Goal: Transaction & Acquisition: Download file/media

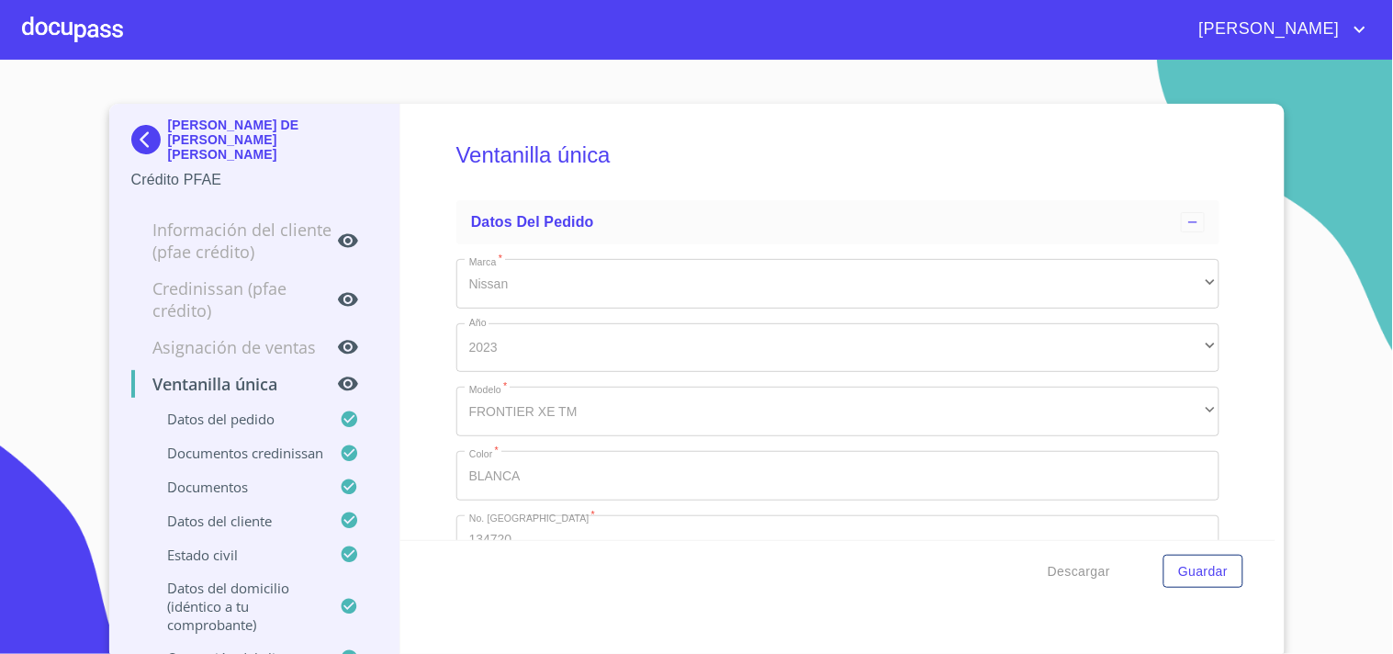
click at [106, 34] on div at bounding box center [72, 29] width 101 height 59
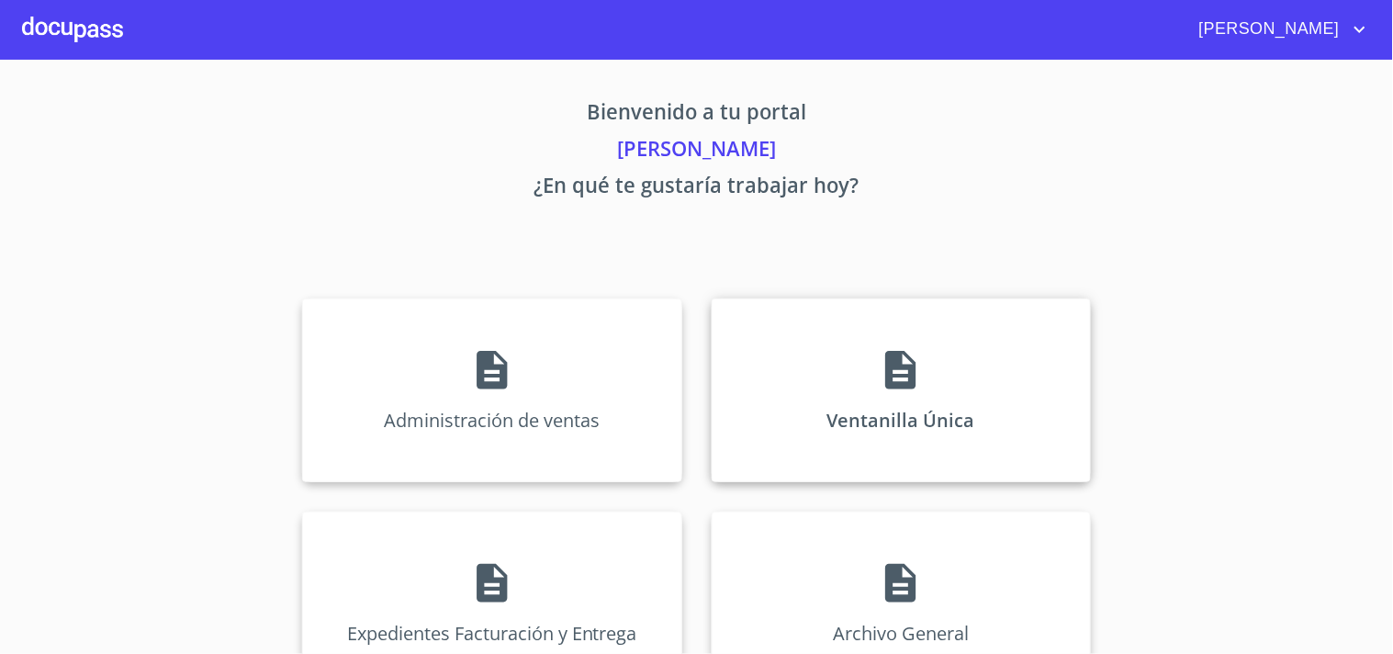
click at [828, 373] on div "Ventanilla Única" at bounding box center [900, 390] width 379 height 184
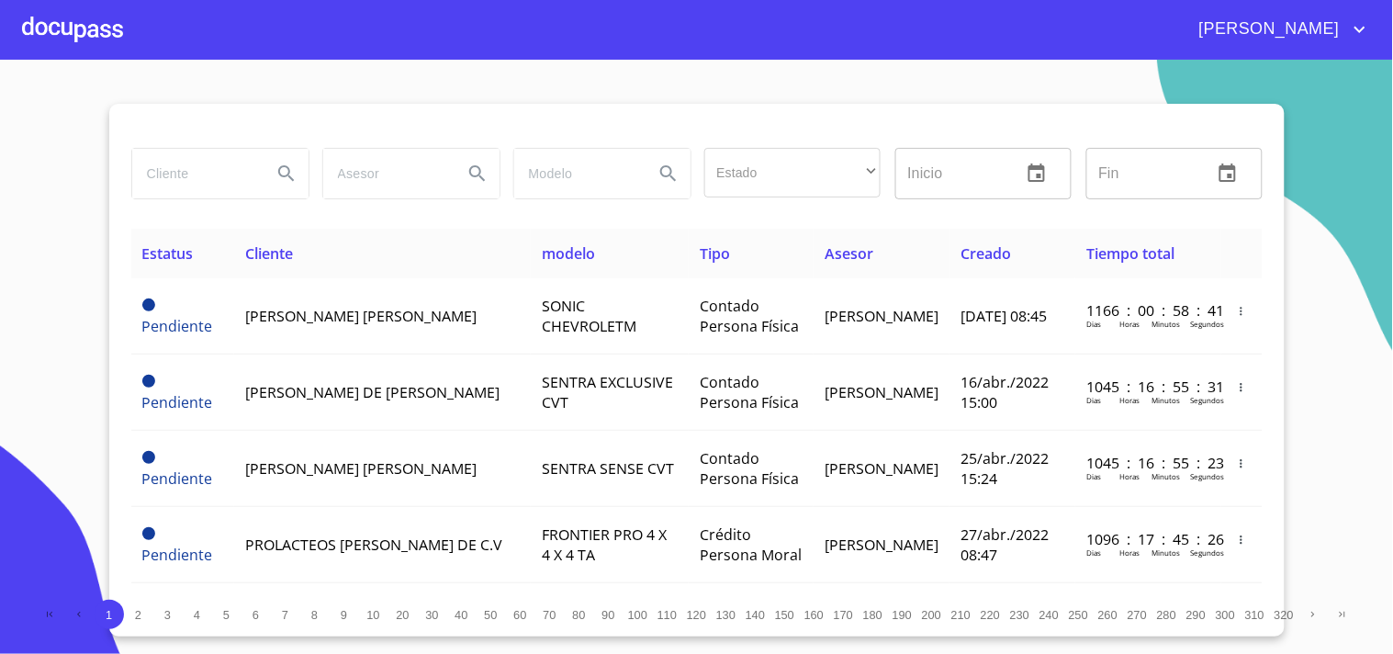
click at [242, 191] on input "search" at bounding box center [194, 174] width 125 height 50
type input "INDUSTRIA QUIMICA"
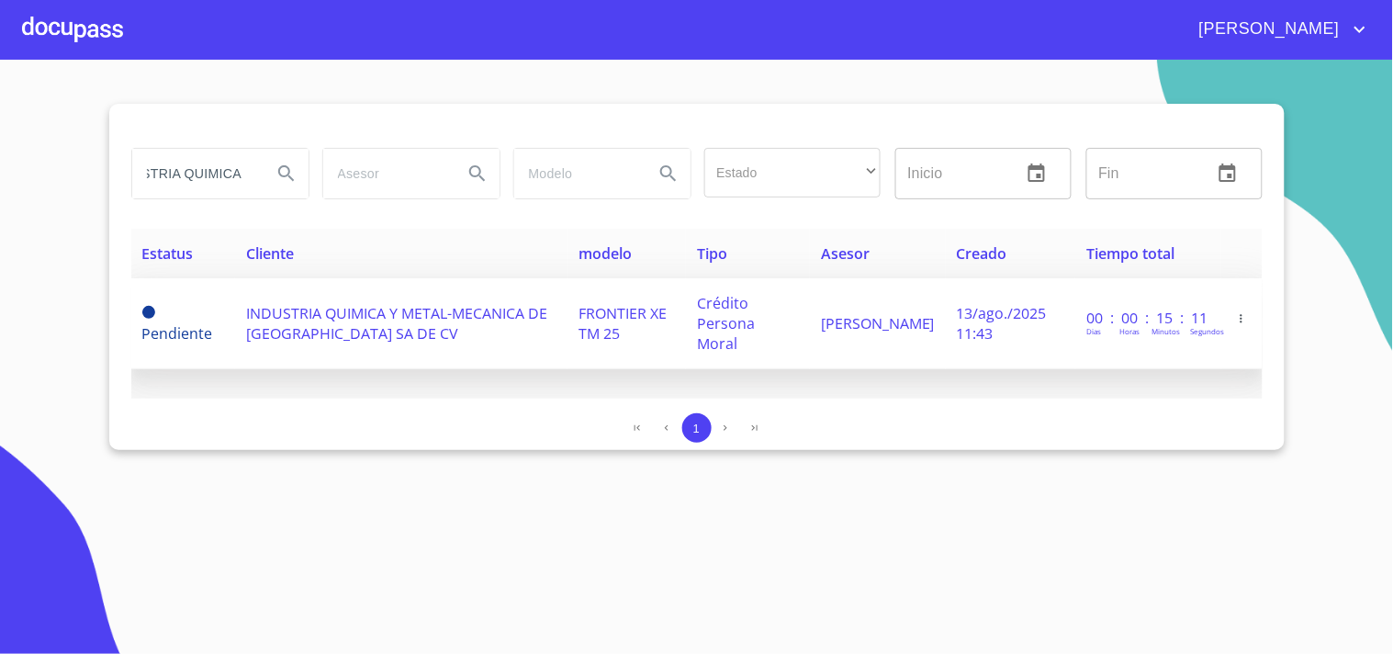
click at [492, 303] on span "INDUSTRIA QUIMICA Y METAL-MECANICA DE [GEOGRAPHIC_DATA] SA DE CV" at bounding box center [396, 323] width 301 height 40
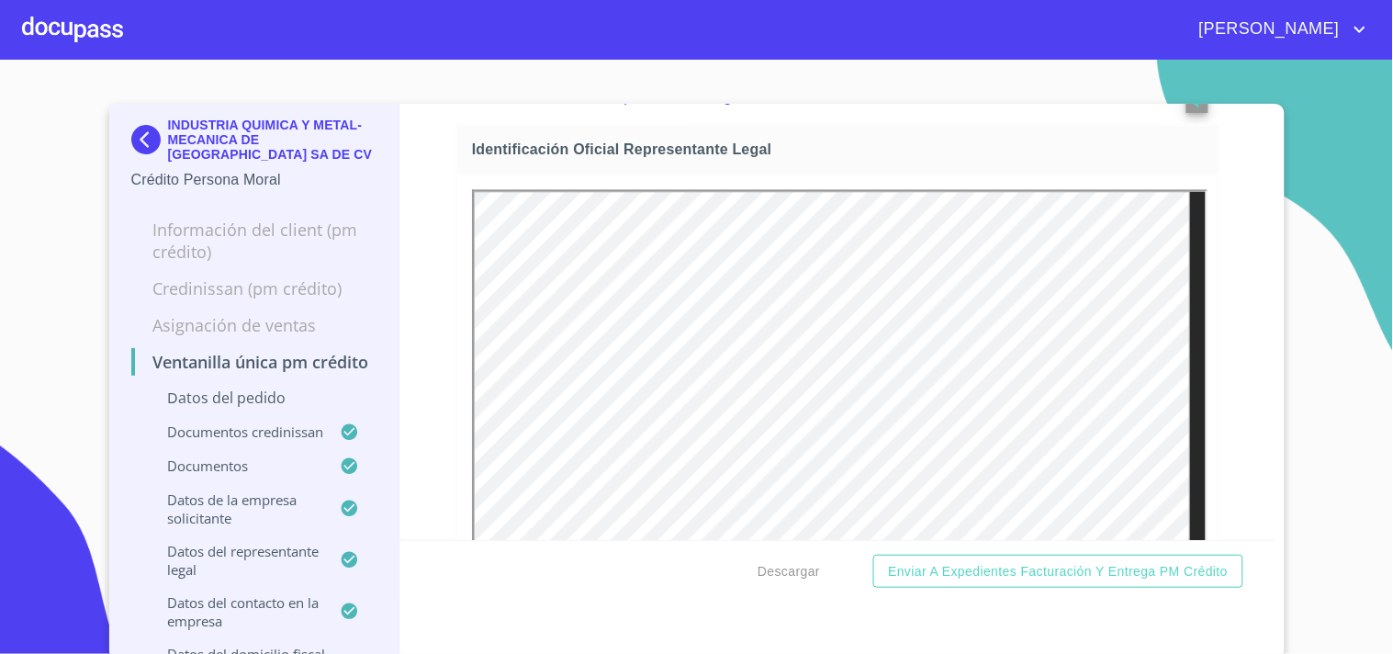
scroll to position [1040, 0]
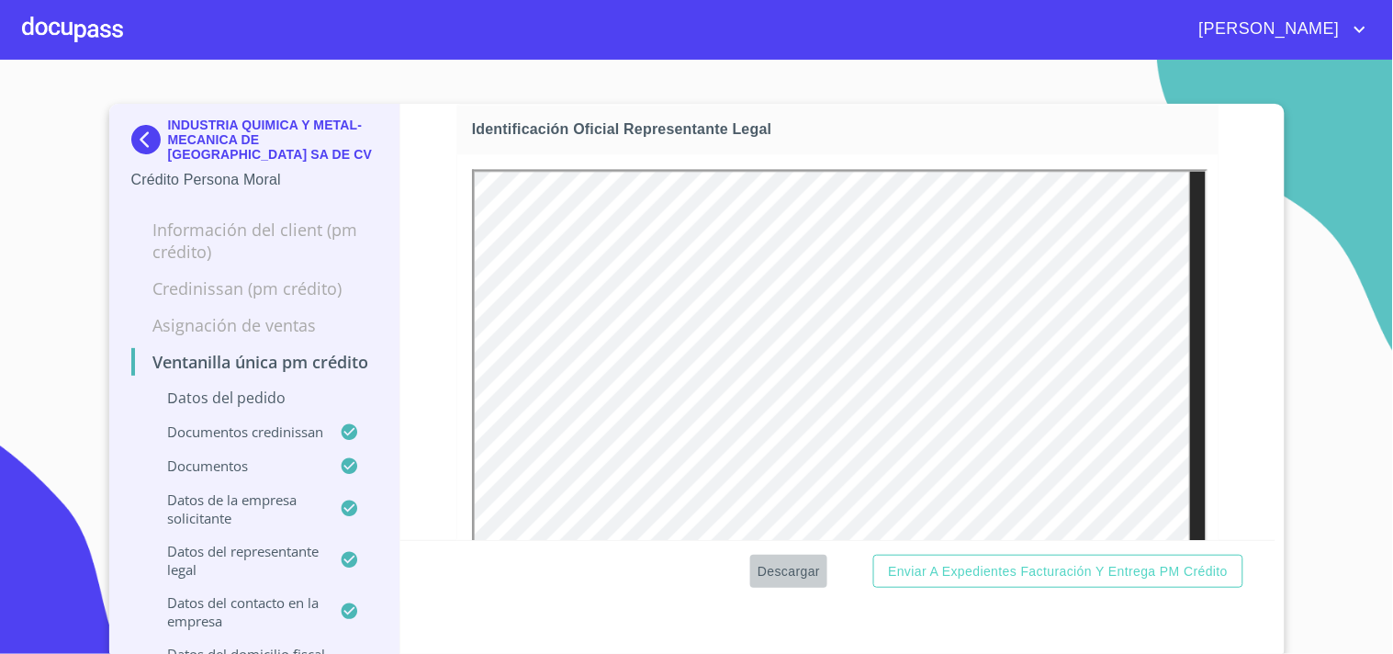
click at [796, 555] on button "Descargar" at bounding box center [788, 571] width 77 height 34
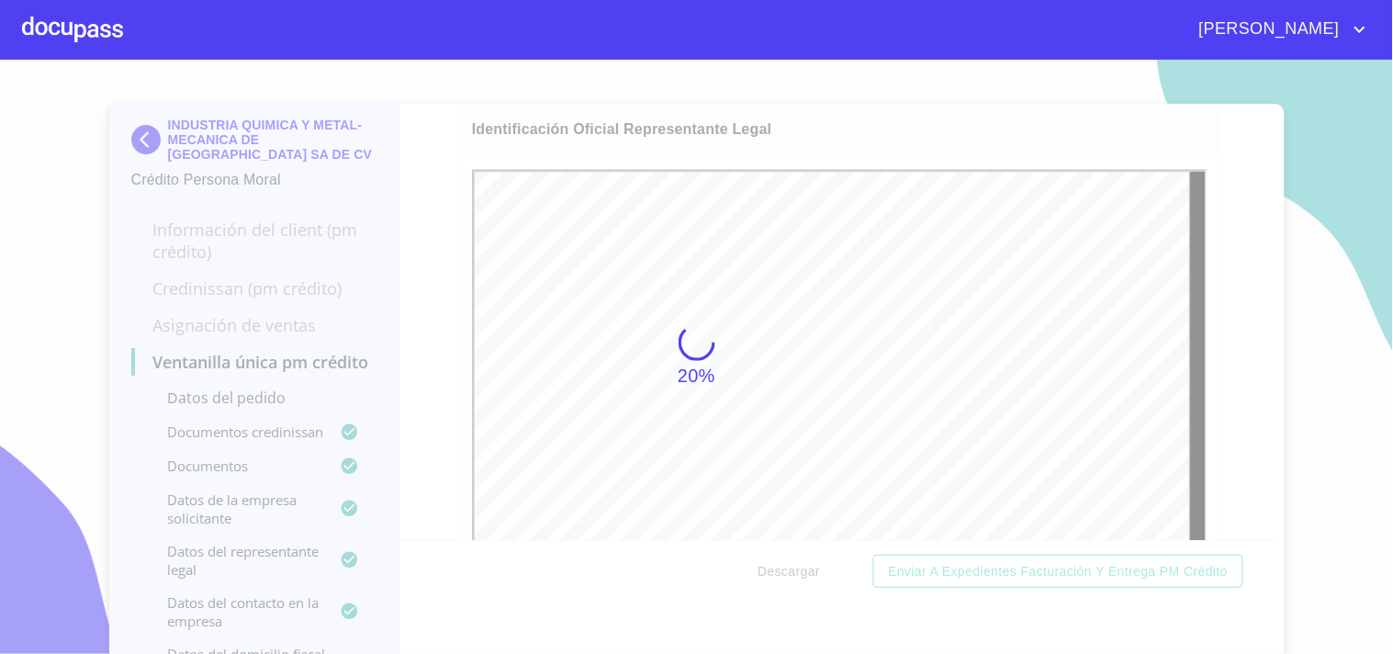
scroll to position [5, 0]
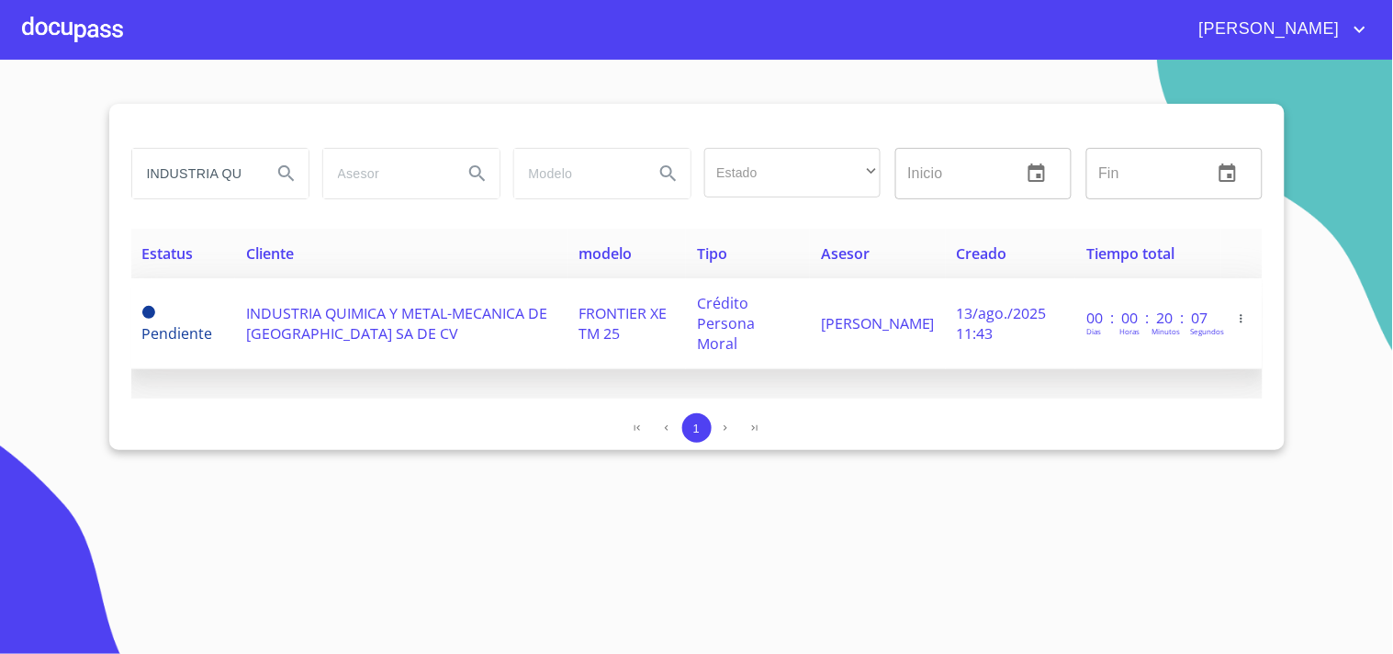
click at [404, 351] on td "INDUSTRIA QUIMICA Y METAL-MECANICA DE [GEOGRAPHIC_DATA] SA DE CV" at bounding box center [401, 323] width 332 height 91
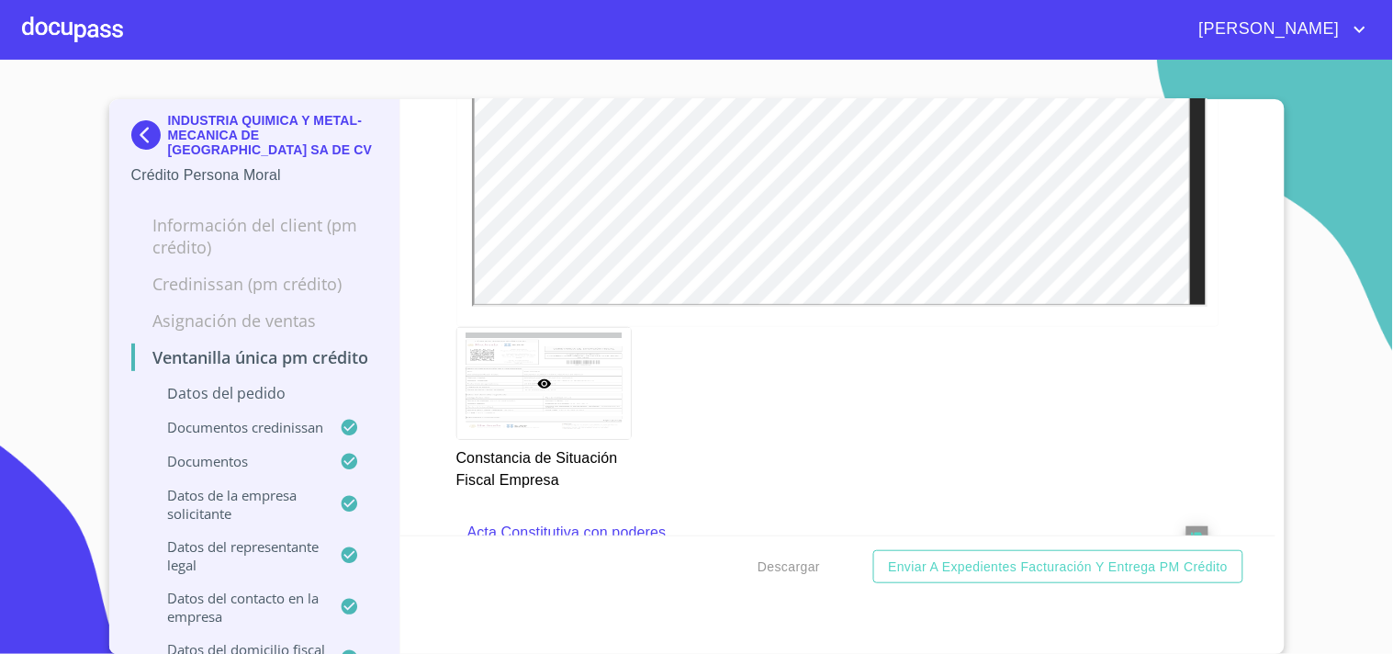
scroll to position [5610, 0]
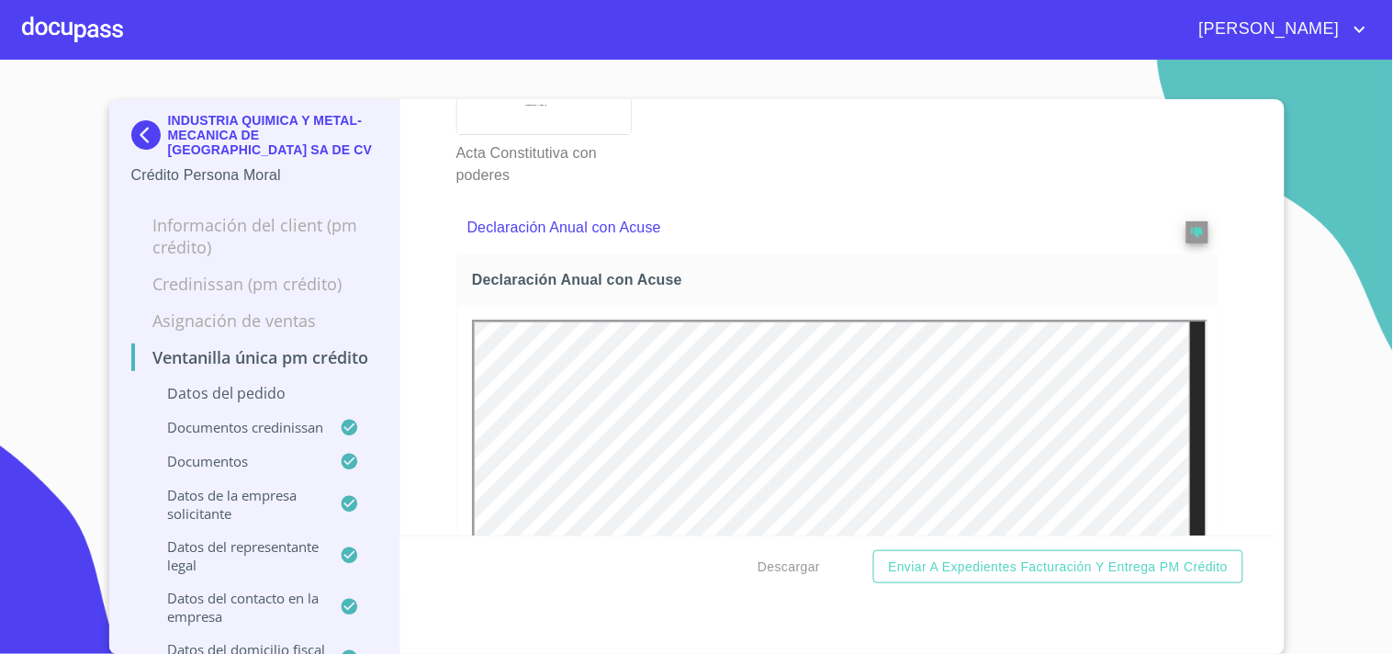
scroll to position [6834, 0]
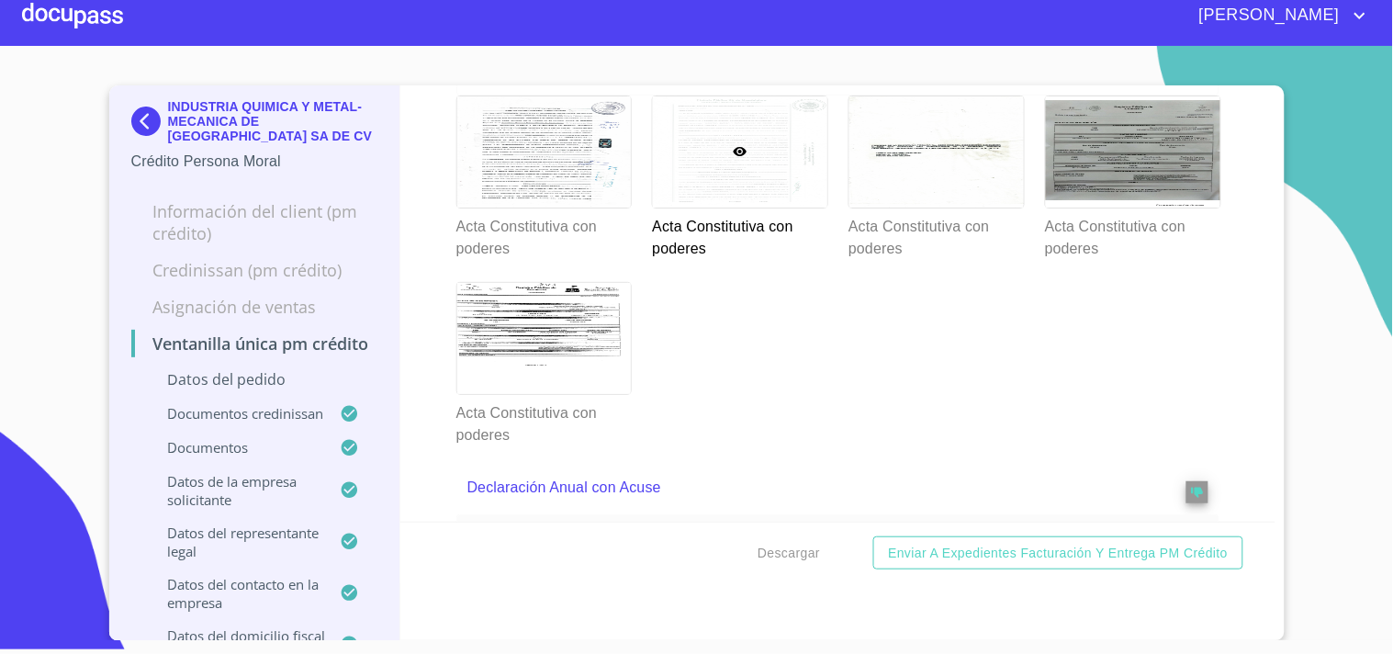
scroll to position [6540, 0]
click at [565, 208] on div at bounding box center [544, 152] width 174 height 111
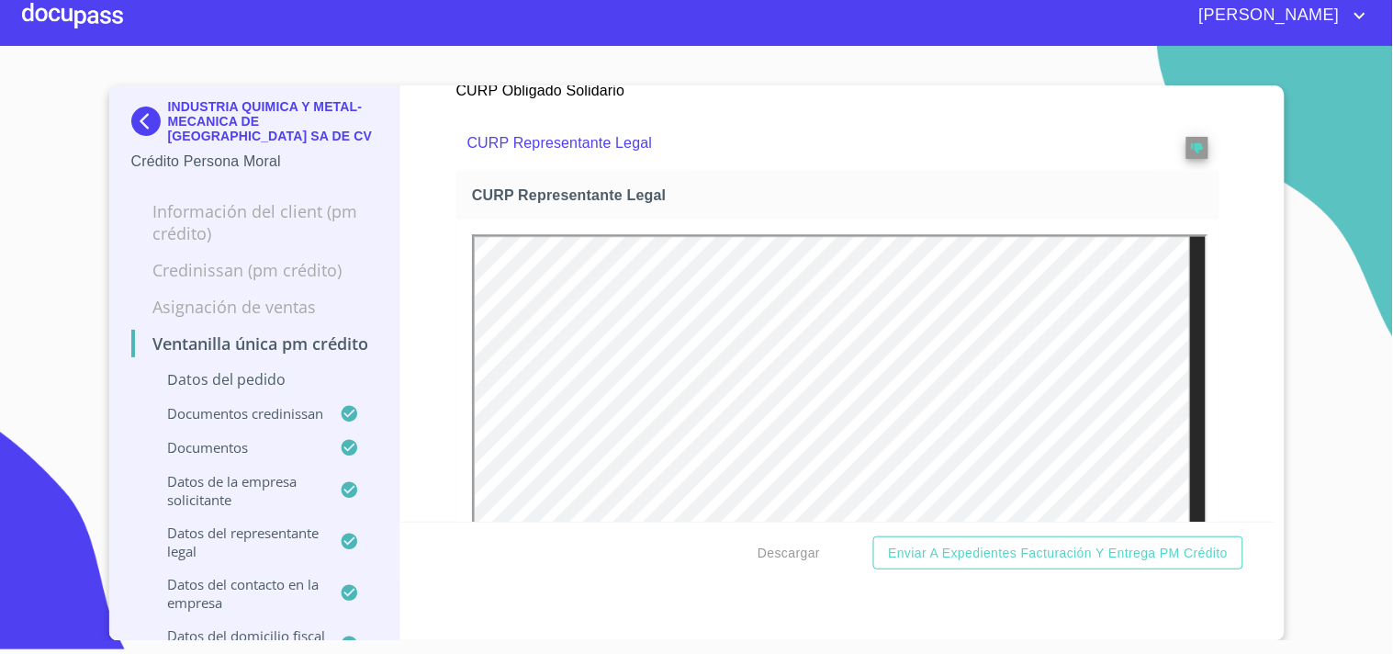
scroll to position [10184, 0]
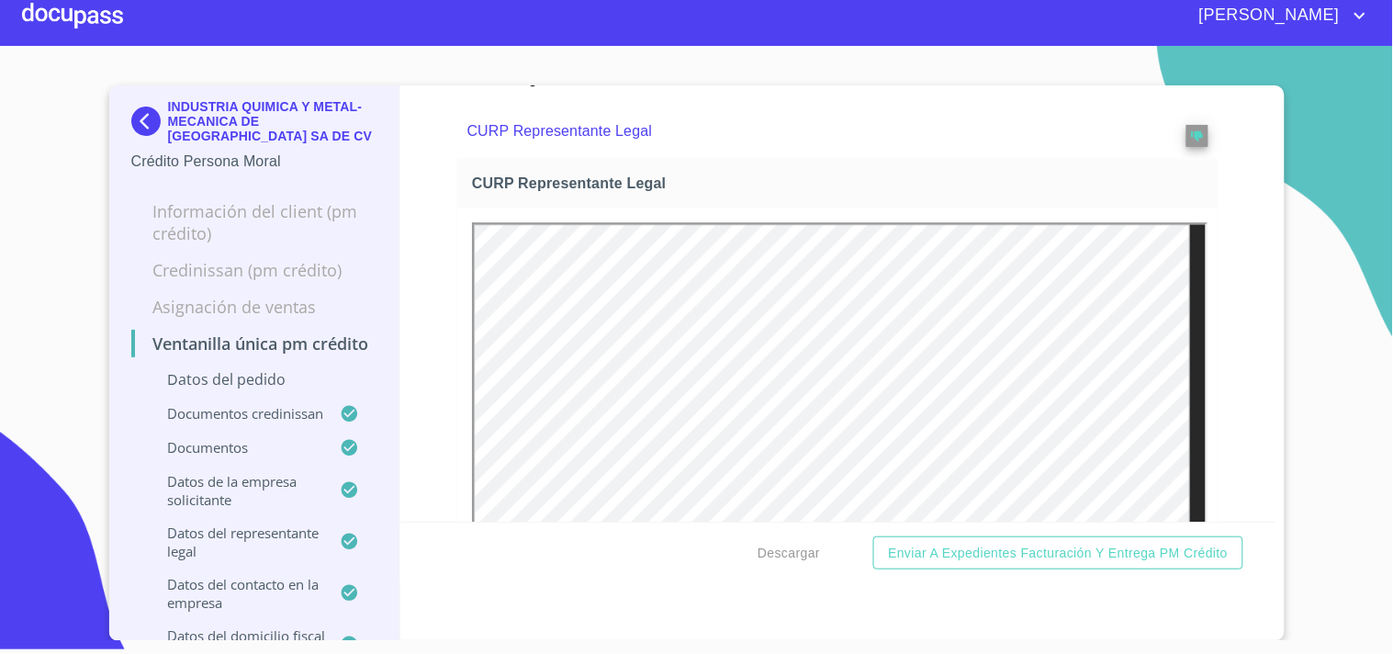
click at [1100, 100] on div "CURP Obligado Solidario" at bounding box center [837, 18] width 785 height 164
click at [1002, 100] on div "CURP Obligado Solidario" at bounding box center [837, 18] width 785 height 164
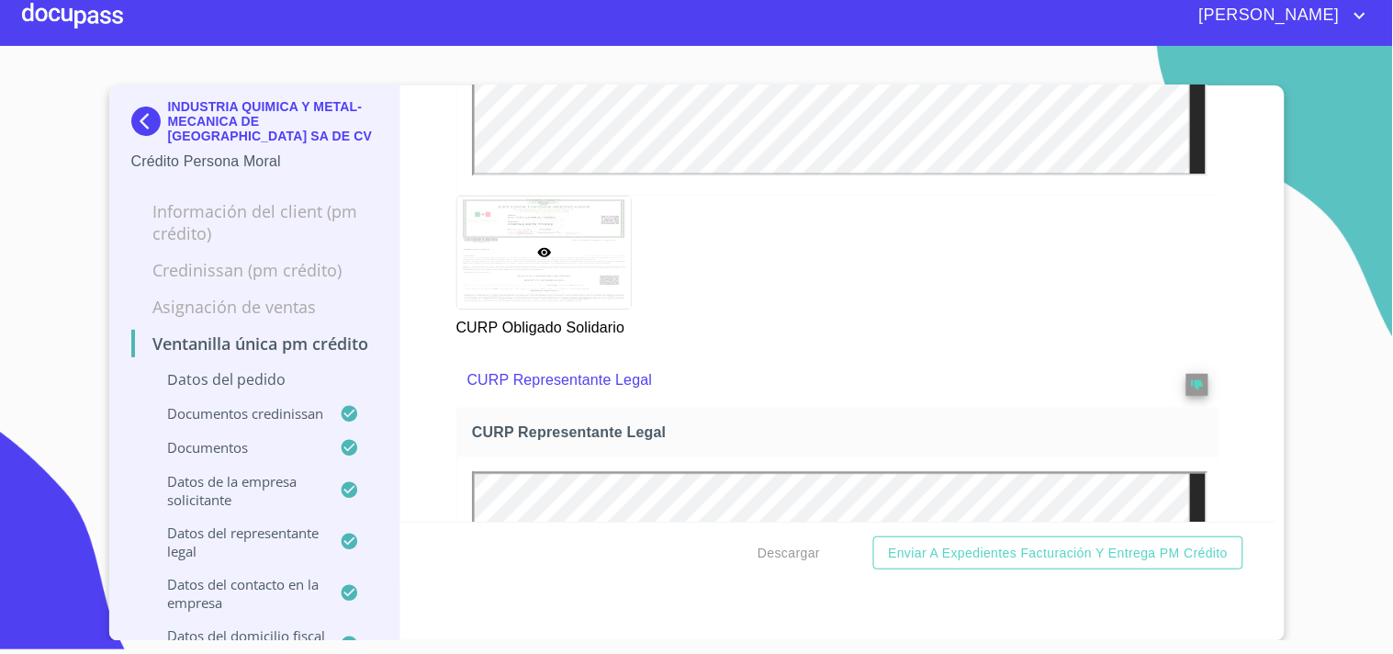
scroll to position [9879, 0]
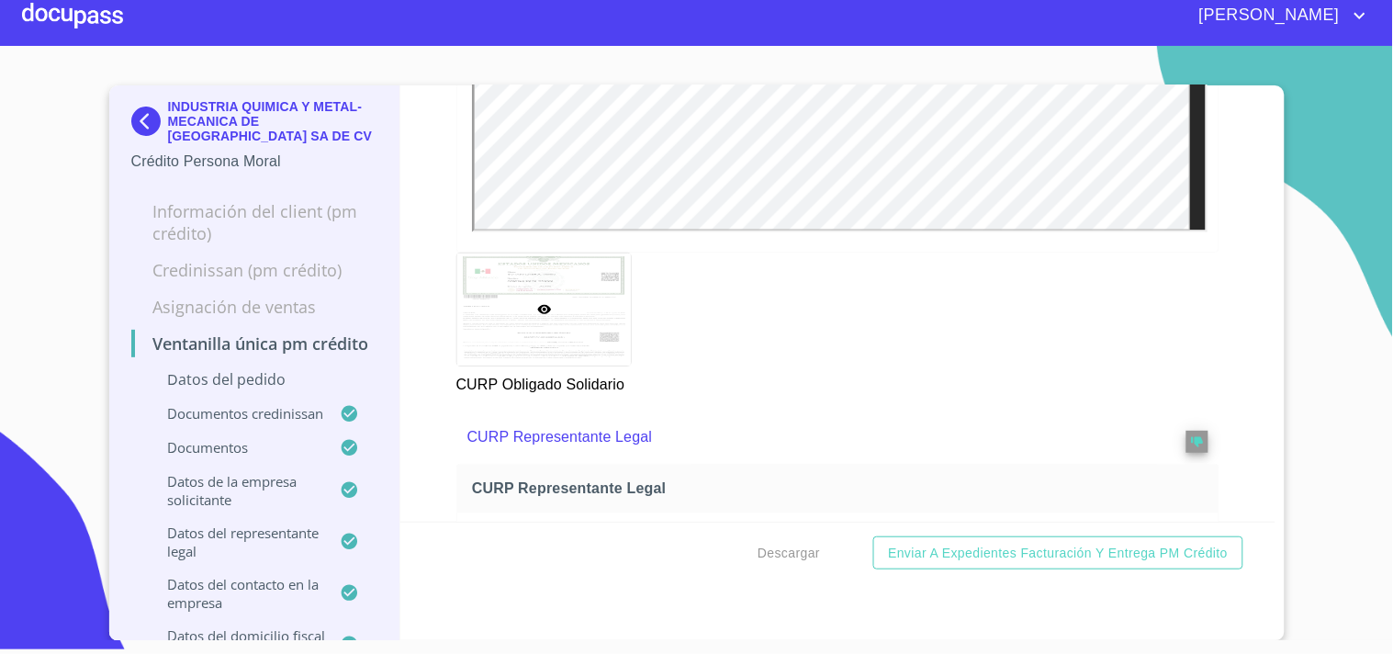
click at [1277, 306] on section "INDUSTRIA QUIMICA Y METAL-MECANICA DE MEXICO SA DE CV Crédito Persona Moral Inf…" at bounding box center [696, 343] width 1393 height 594
click at [1239, 312] on div "Ventanilla única PM crédito Datos del pedido Marca   * Nissan ​ Año 2025 ​ Colo…" at bounding box center [837, 303] width 875 height 436
click at [694, 558] on div "Descargar Enviar a Expedientes Facturación y Entrega PM crédito" at bounding box center [837, 552] width 875 height 62
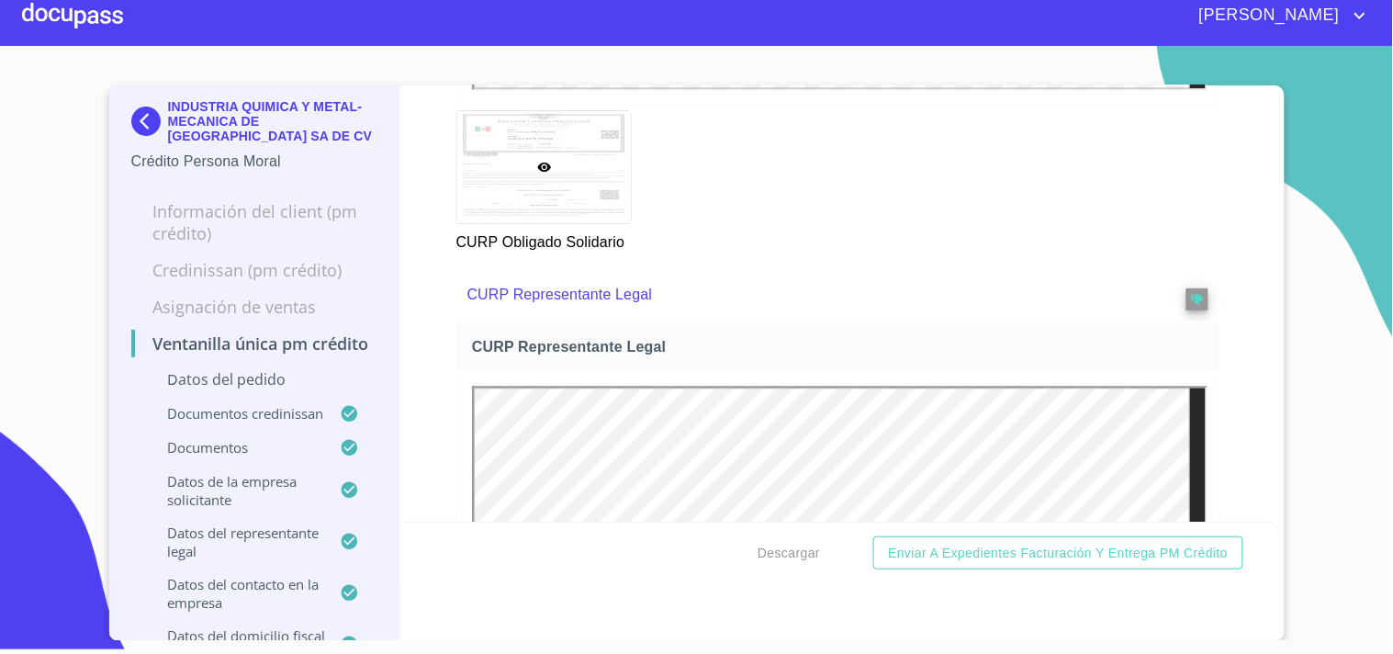
scroll to position [10184, 0]
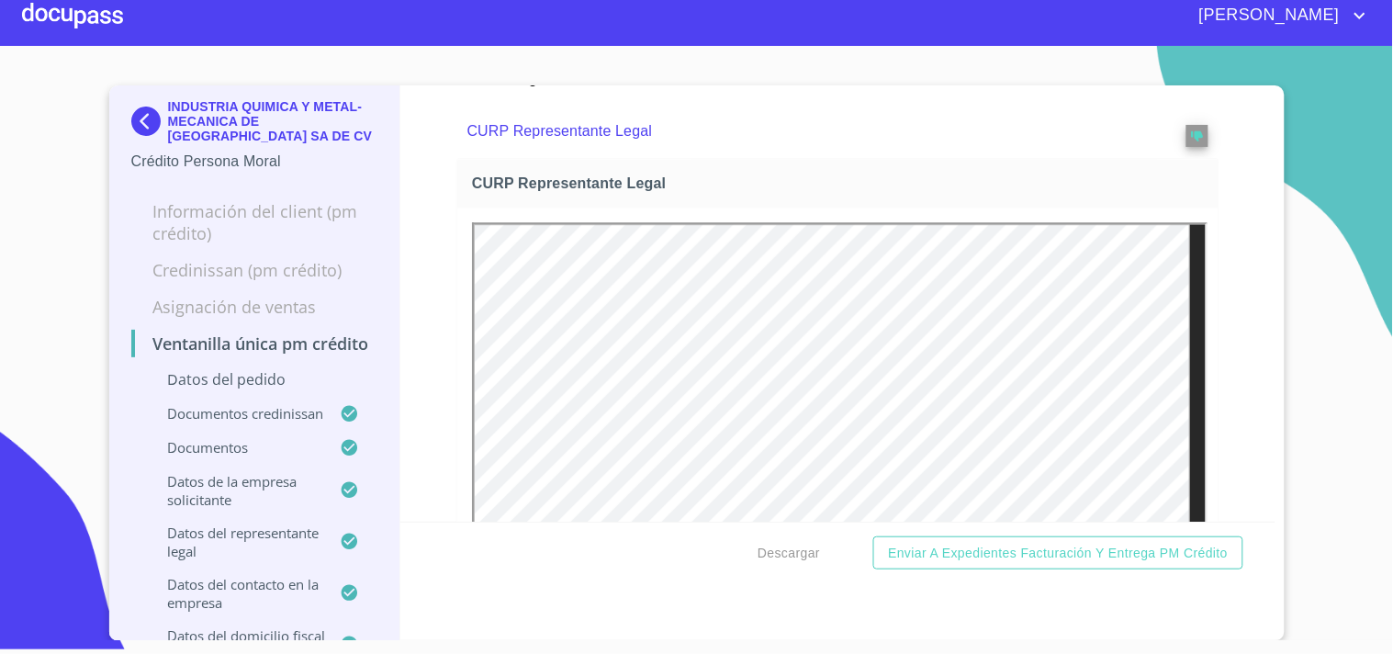
click at [1182, 100] on div "CURP Obligado Solidario" at bounding box center [837, 18] width 785 height 164
click at [1071, 100] on div "CURP Obligado Solidario" at bounding box center [837, 18] width 785 height 164
drag, startPoint x: 1044, startPoint y: 389, endPoint x: 1146, endPoint y: 333, distance: 116.3
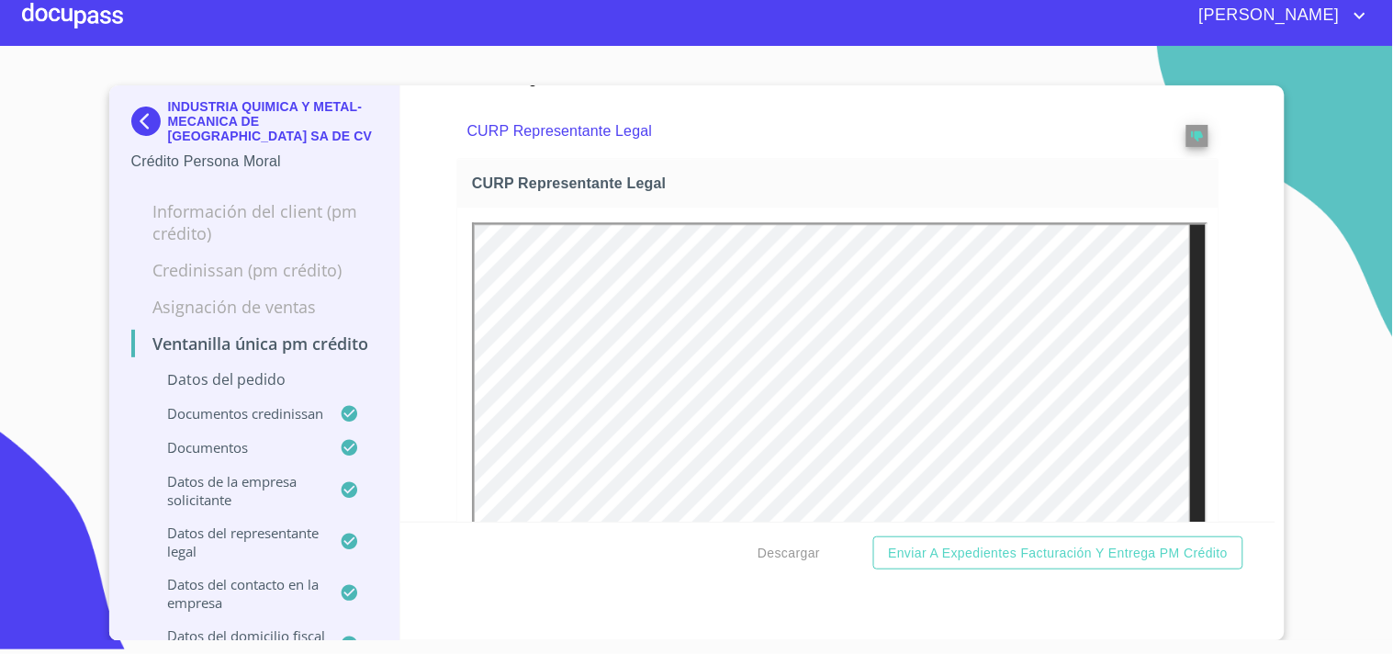
click at [1146, 100] on div "CURP Obligado Solidario" at bounding box center [837, 18] width 785 height 164
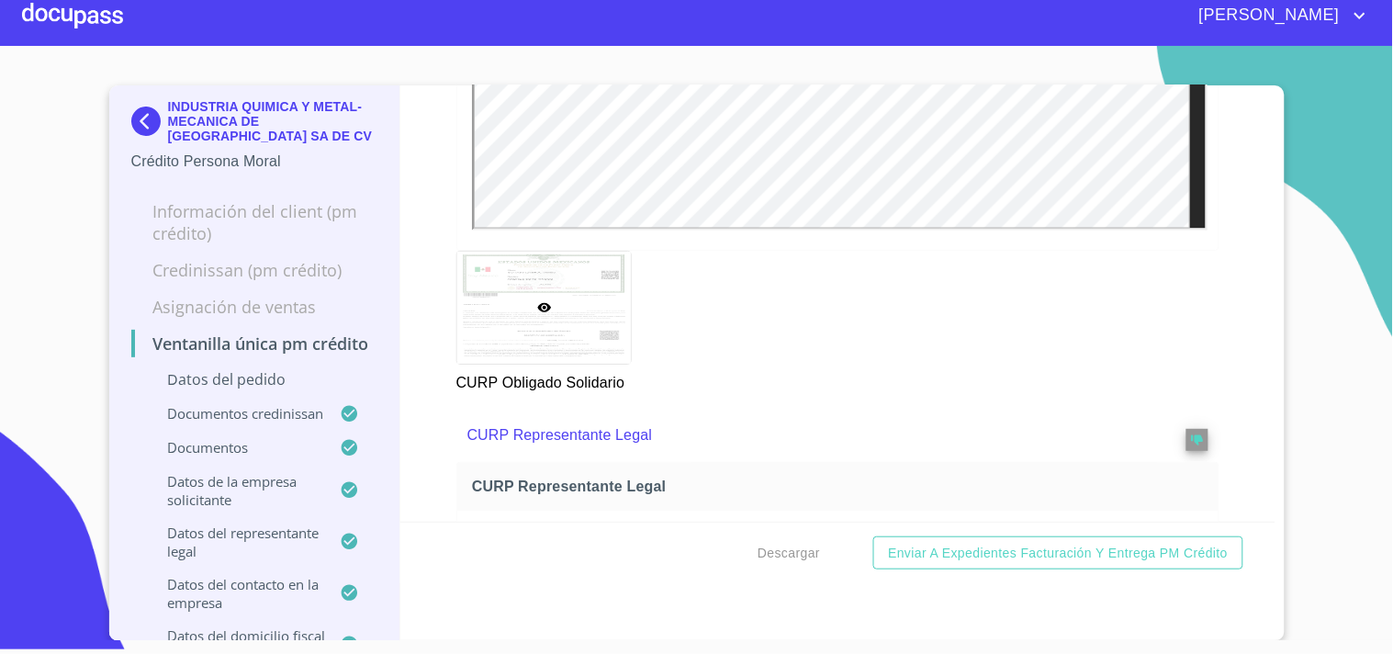
scroll to position [9879, 0]
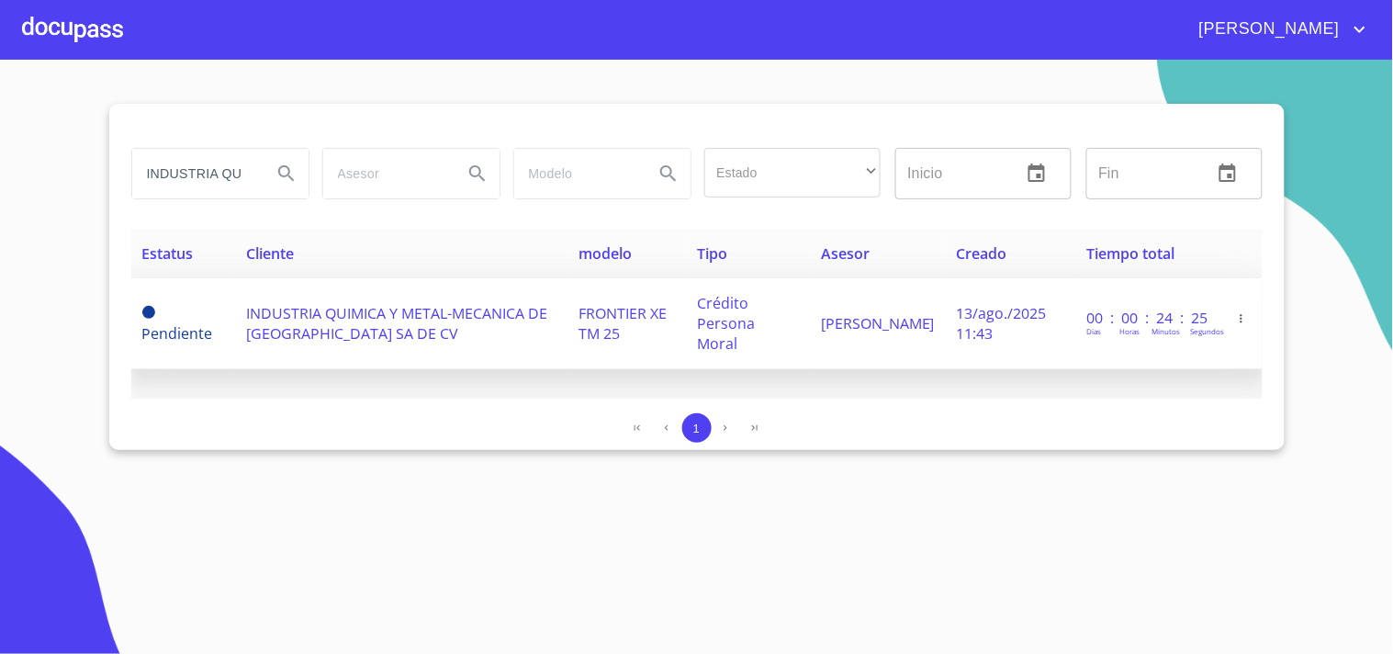
click at [308, 289] on td "INDUSTRIA QUIMICA Y METAL-MECANICA DE [GEOGRAPHIC_DATA] SA DE CV" at bounding box center [401, 323] width 332 height 91
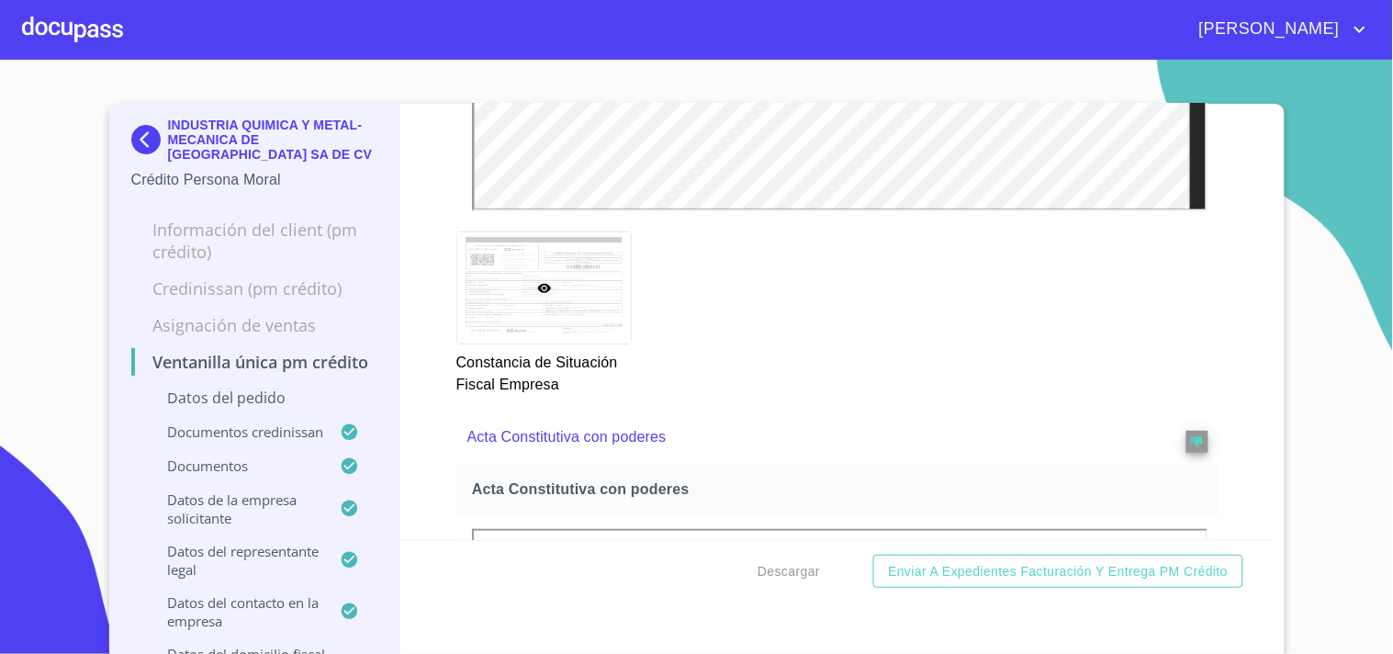
scroll to position [5712, 0]
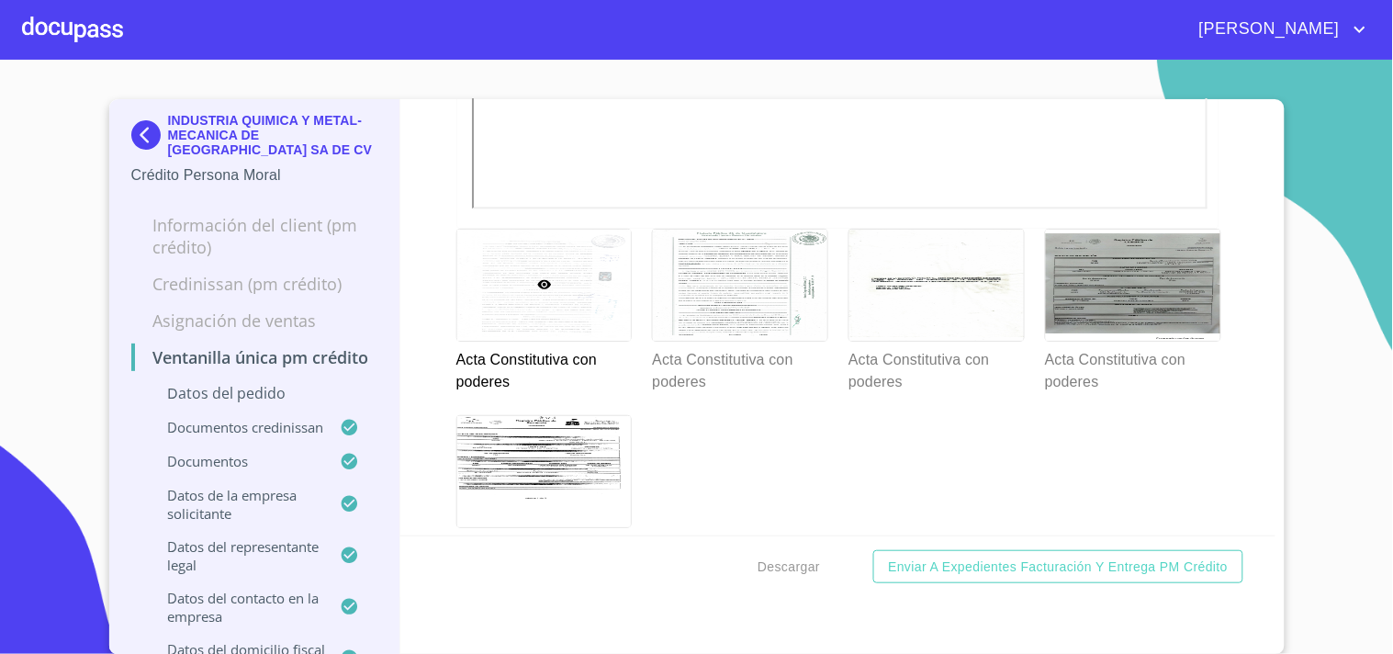
scroll to position [6727, 0]
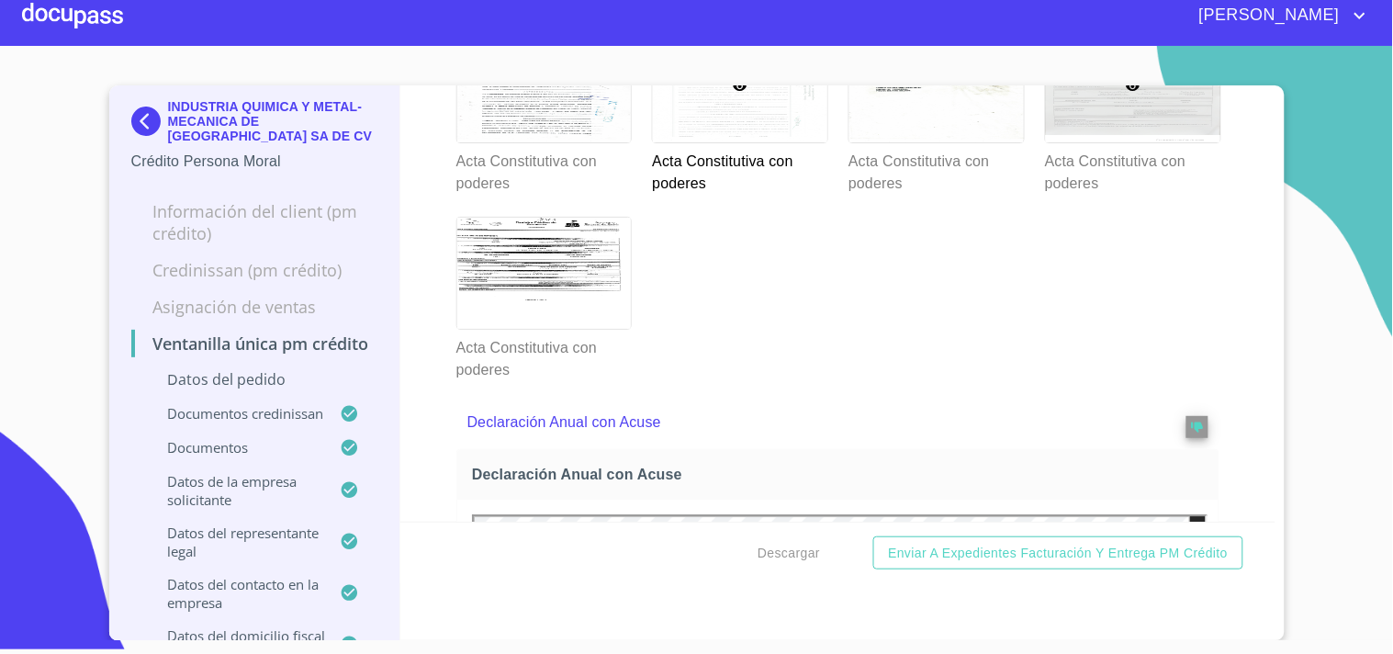
scroll to position [6642, 0]
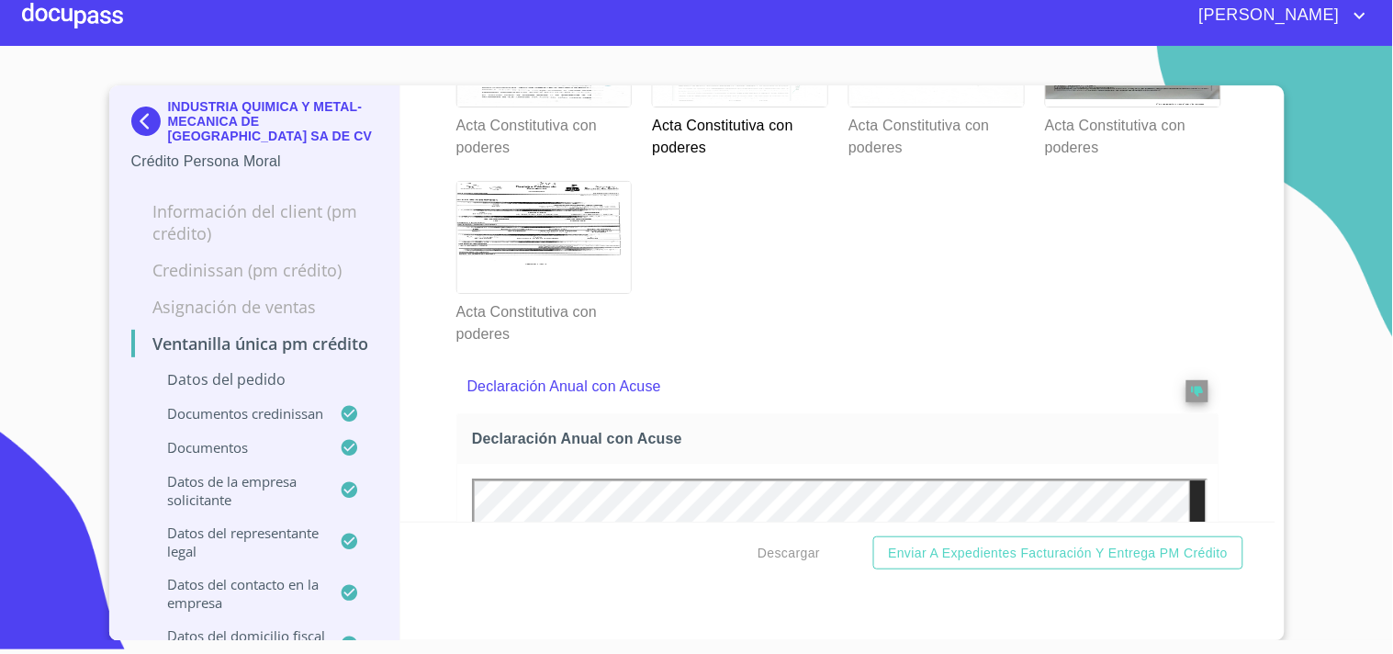
click at [931, 106] on div at bounding box center [936, 50] width 174 height 111
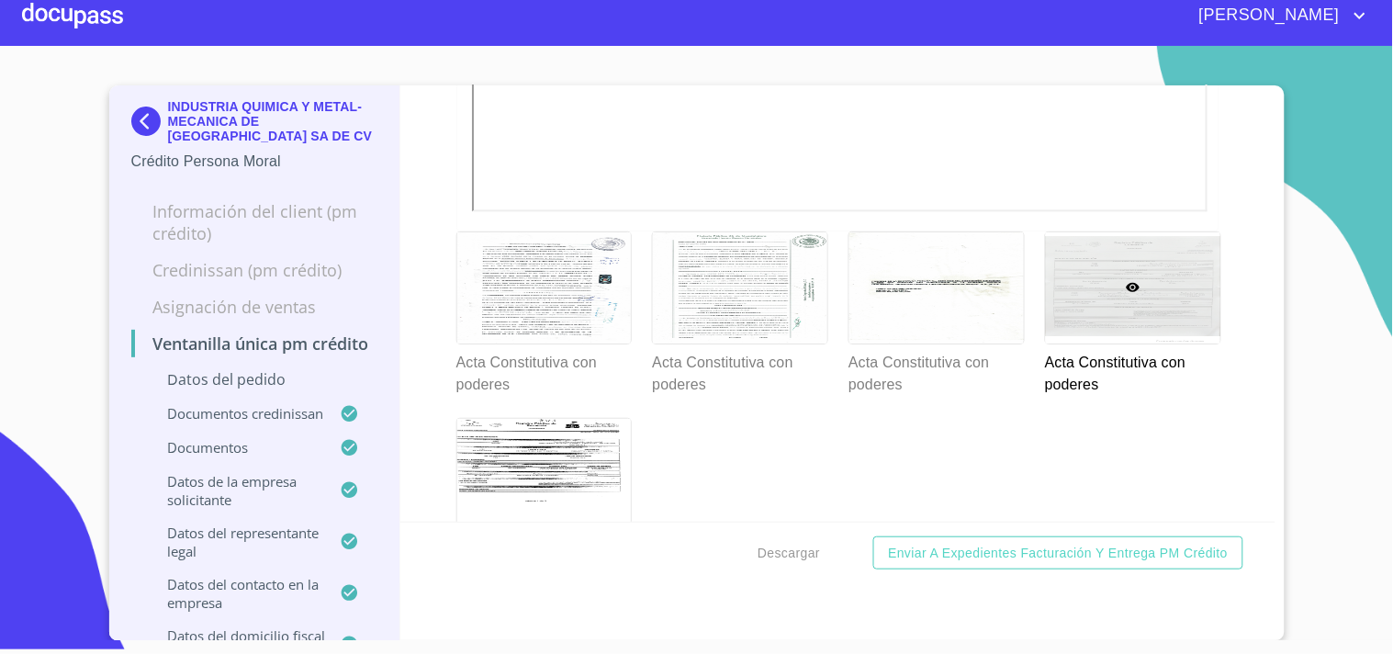
scroll to position [6732, 0]
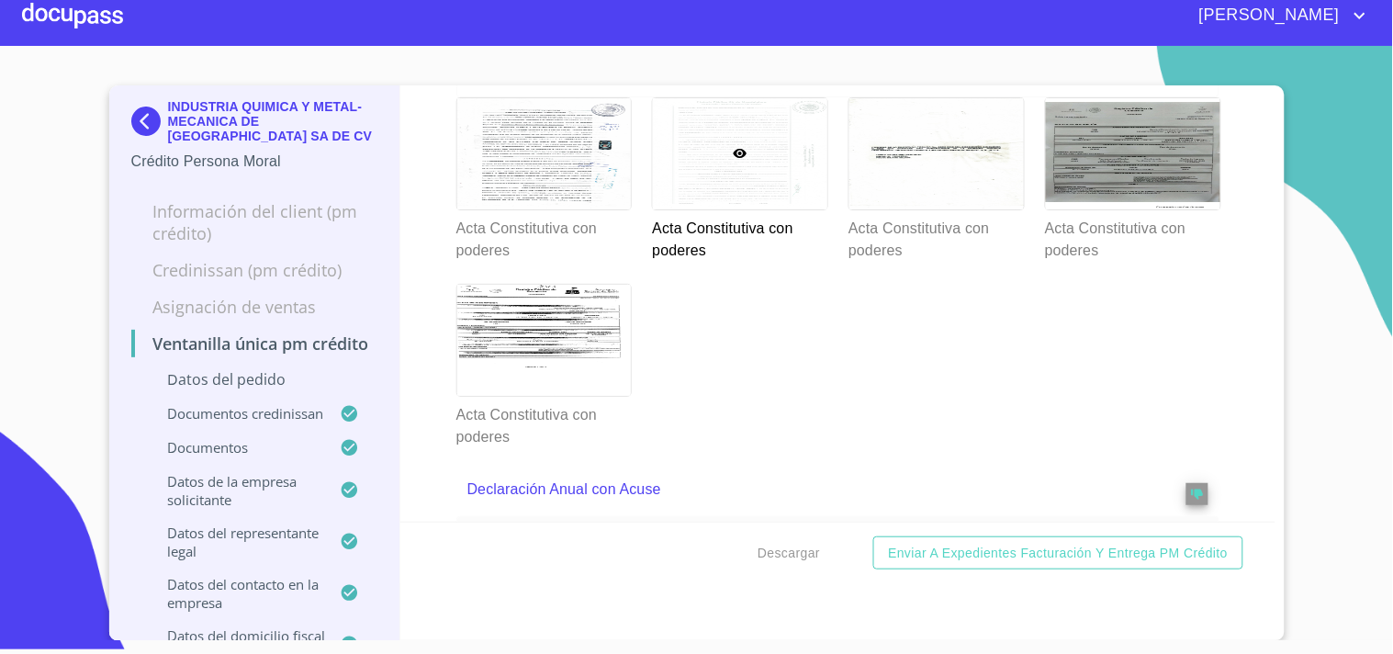
scroll to position [6540, 0]
click at [584, 208] on div at bounding box center [544, 152] width 174 height 111
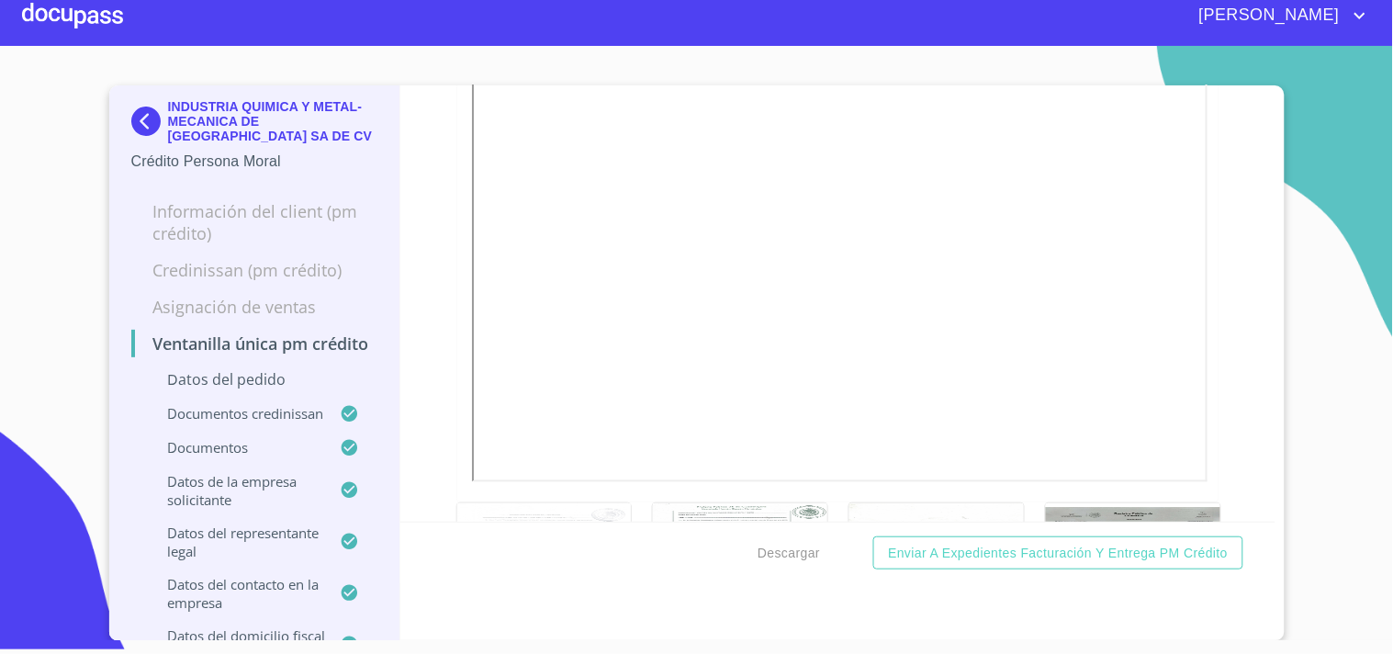
scroll to position [6234, 0]
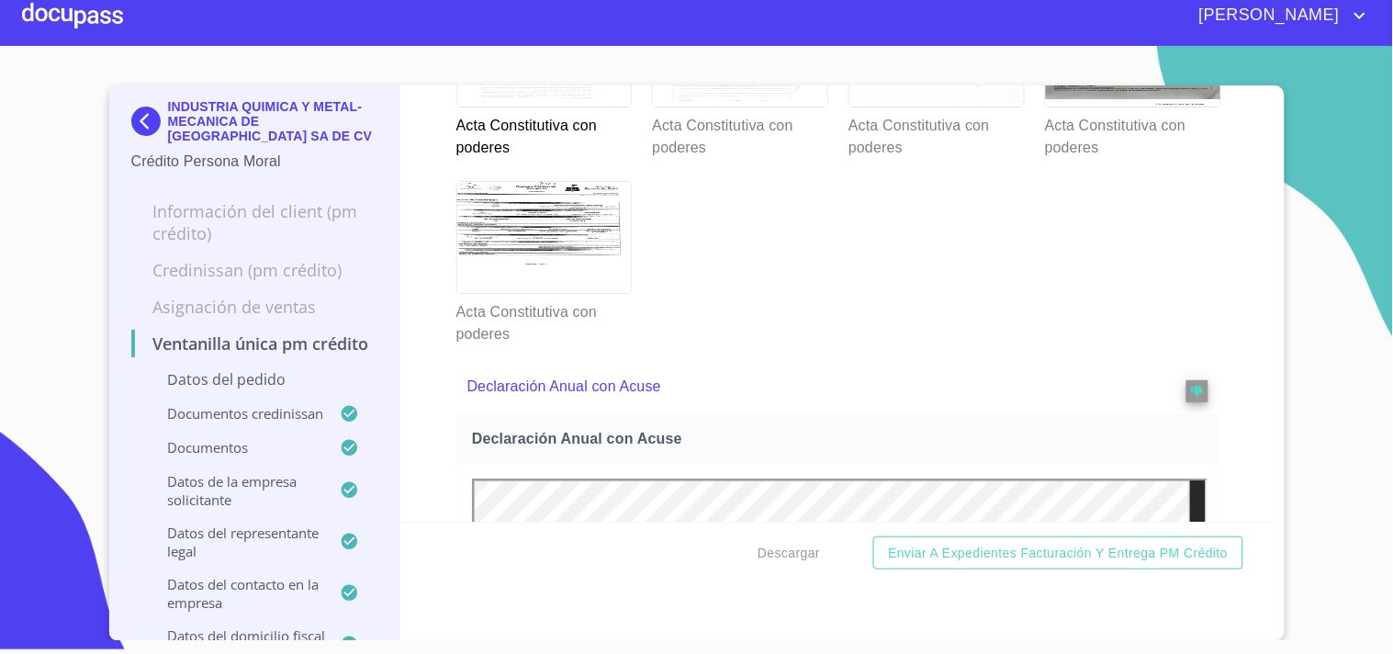
click at [769, 106] on div at bounding box center [740, 50] width 174 height 111
click at [932, 106] on div at bounding box center [936, 50] width 174 height 111
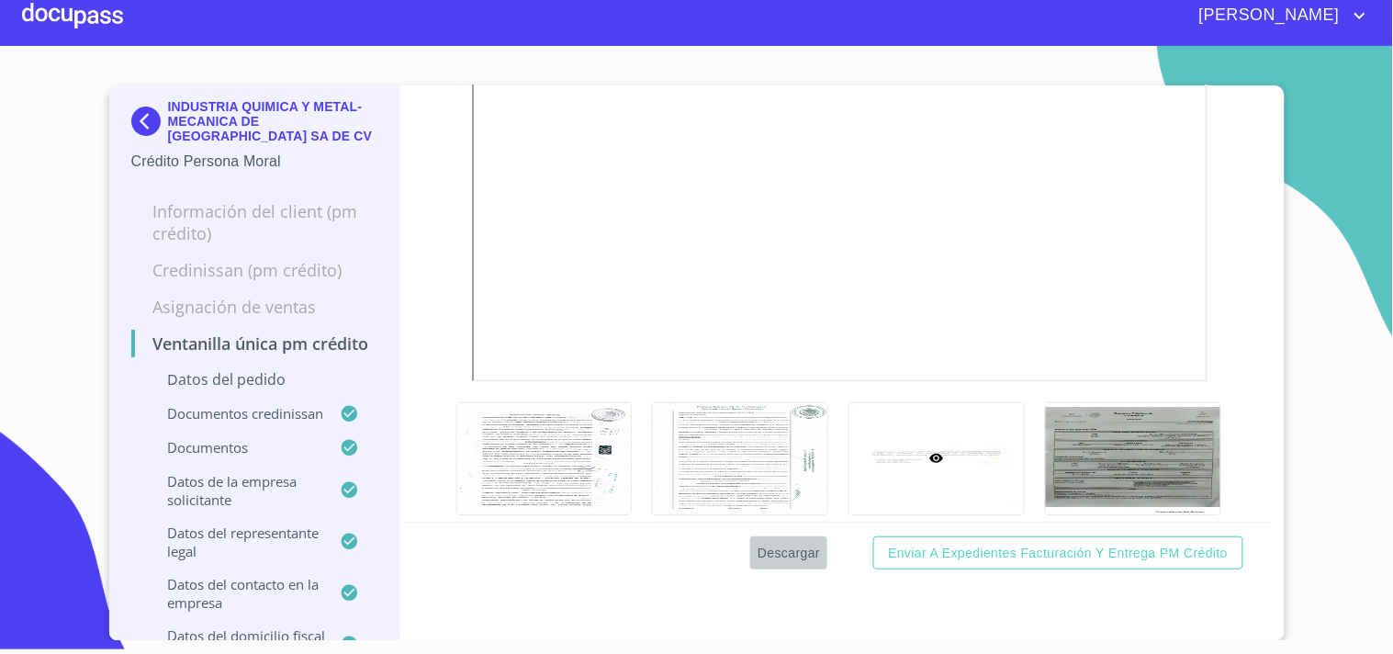
click at [793, 552] on span "Descargar" at bounding box center [788, 553] width 62 height 23
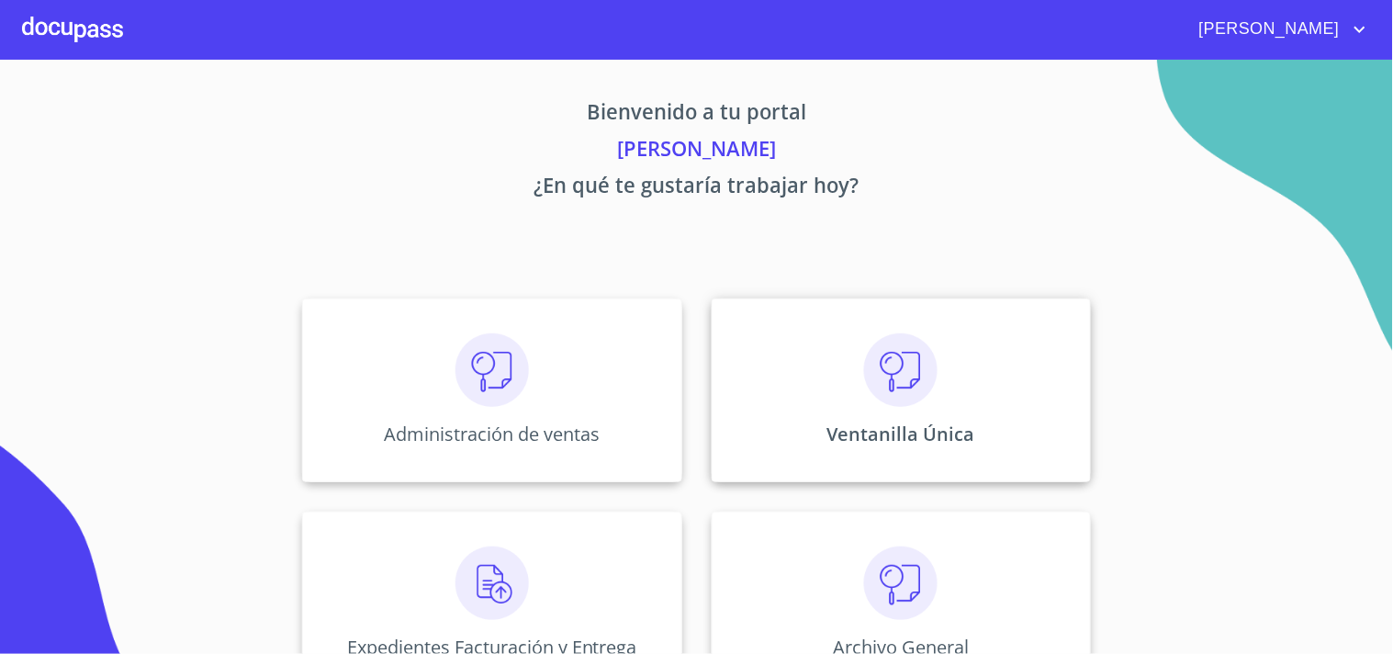
click at [946, 391] on div "Ventanilla Única" at bounding box center [900, 390] width 379 height 184
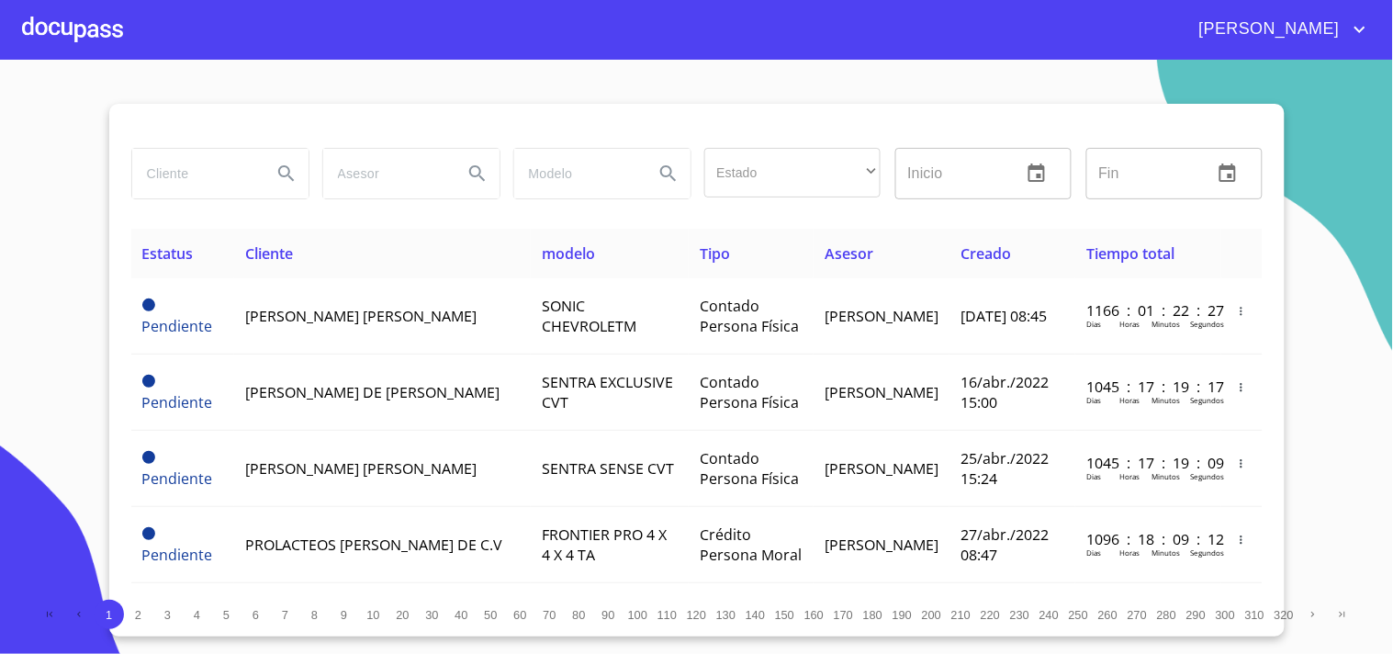
click at [133, 156] on input "search" at bounding box center [194, 174] width 125 height 50
type input "INDUSTRIA QUIMICA"
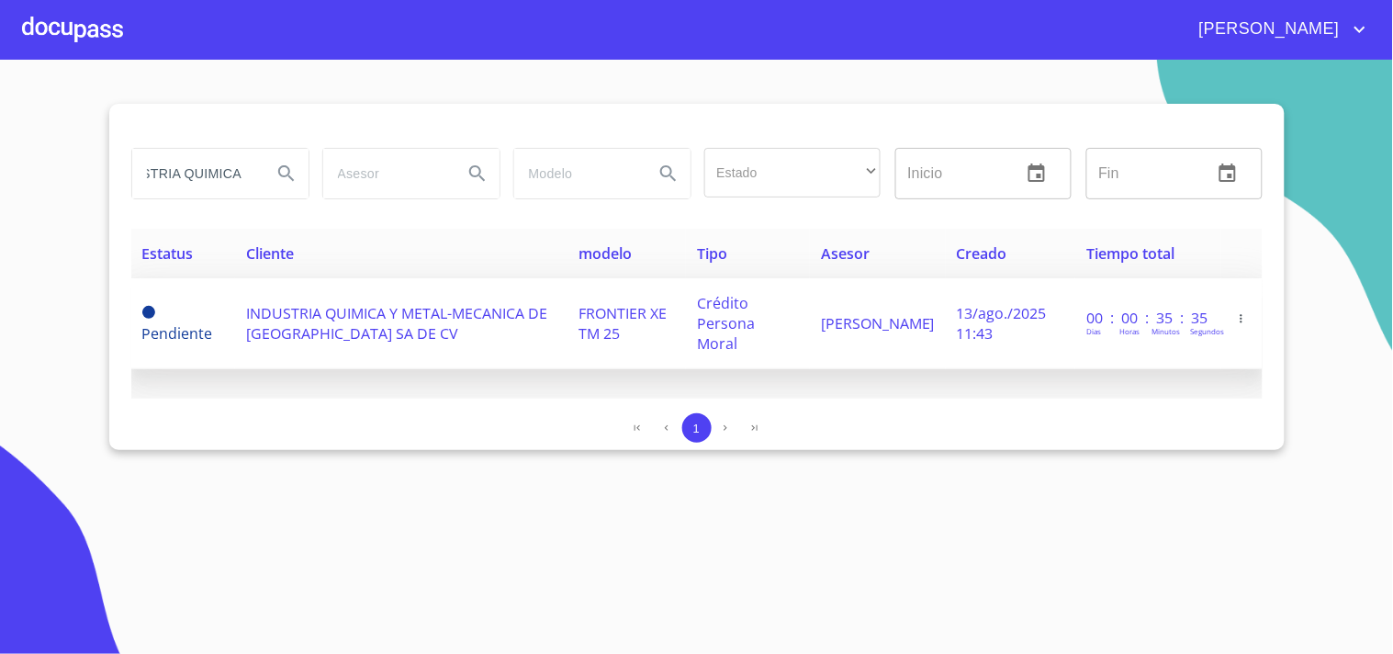
click at [312, 332] on span "INDUSTRIA QUIMICA Y METAL-MECANICA DE [GEOGRAPHIC_DATA] SA DE CV" at bounding box center [396, 323] width 301 height 40
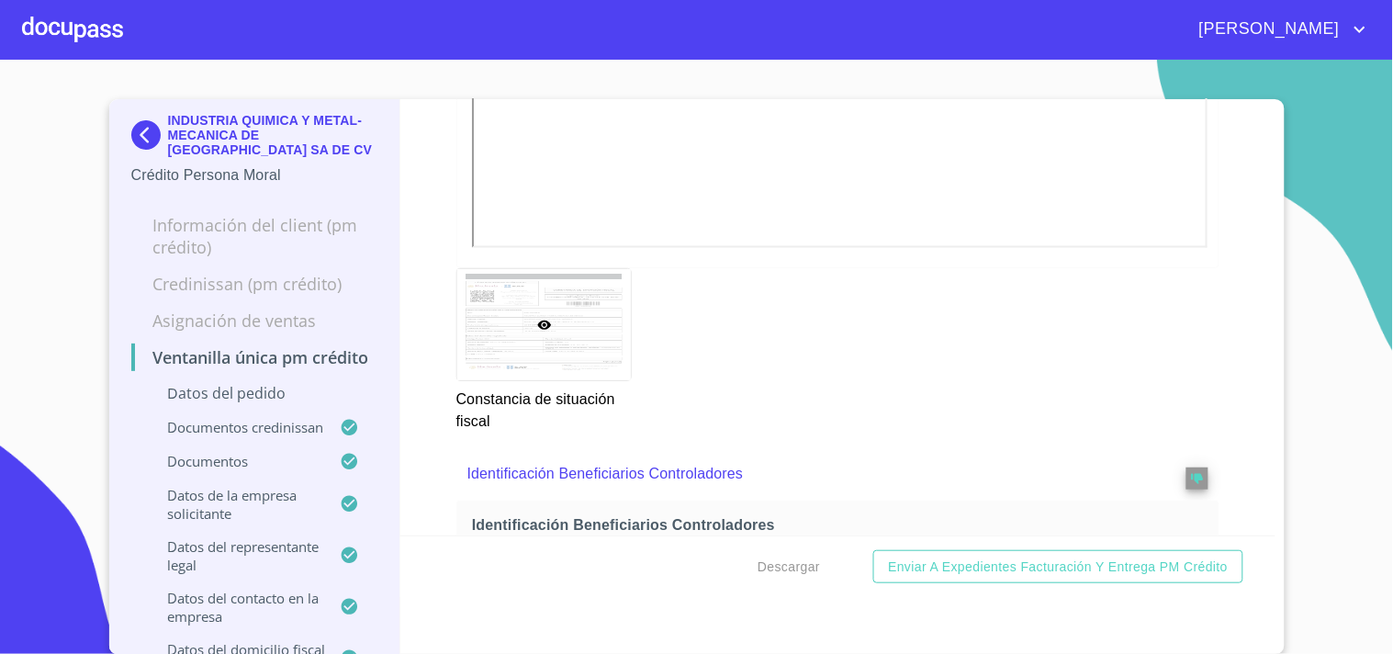
scroll to position [11732, 0]
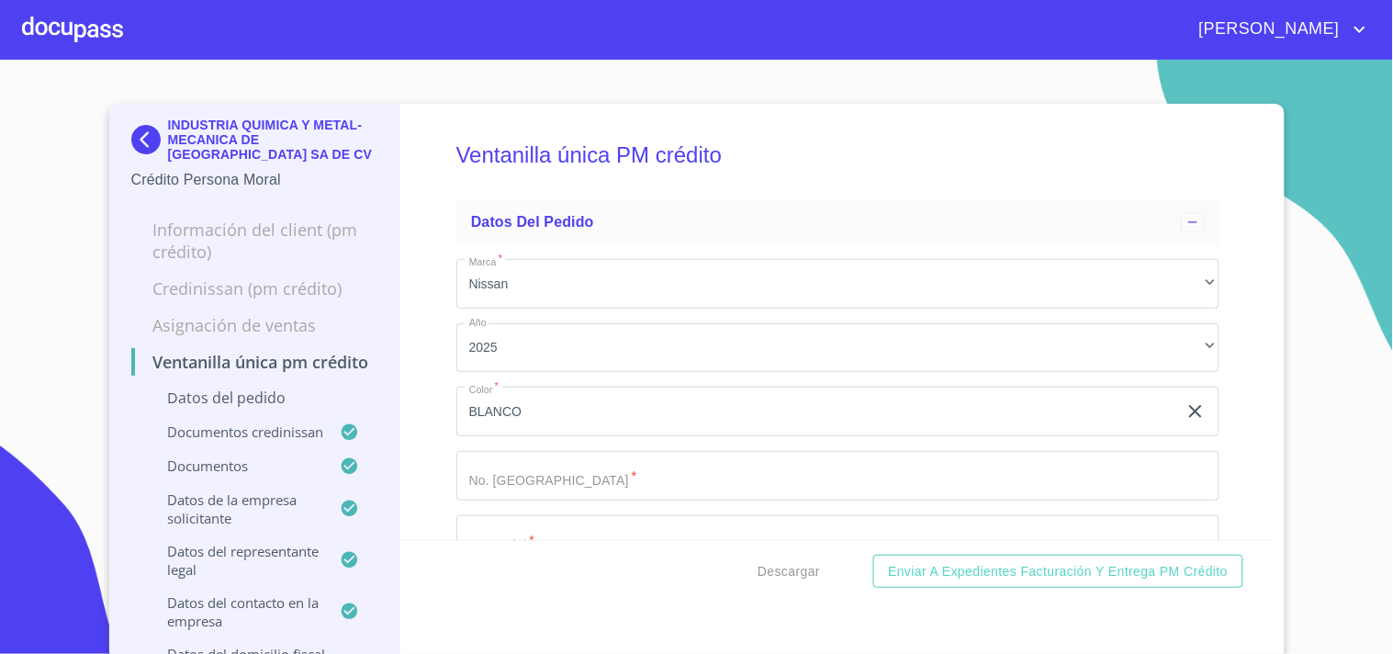
scroll to position [6234, 0]
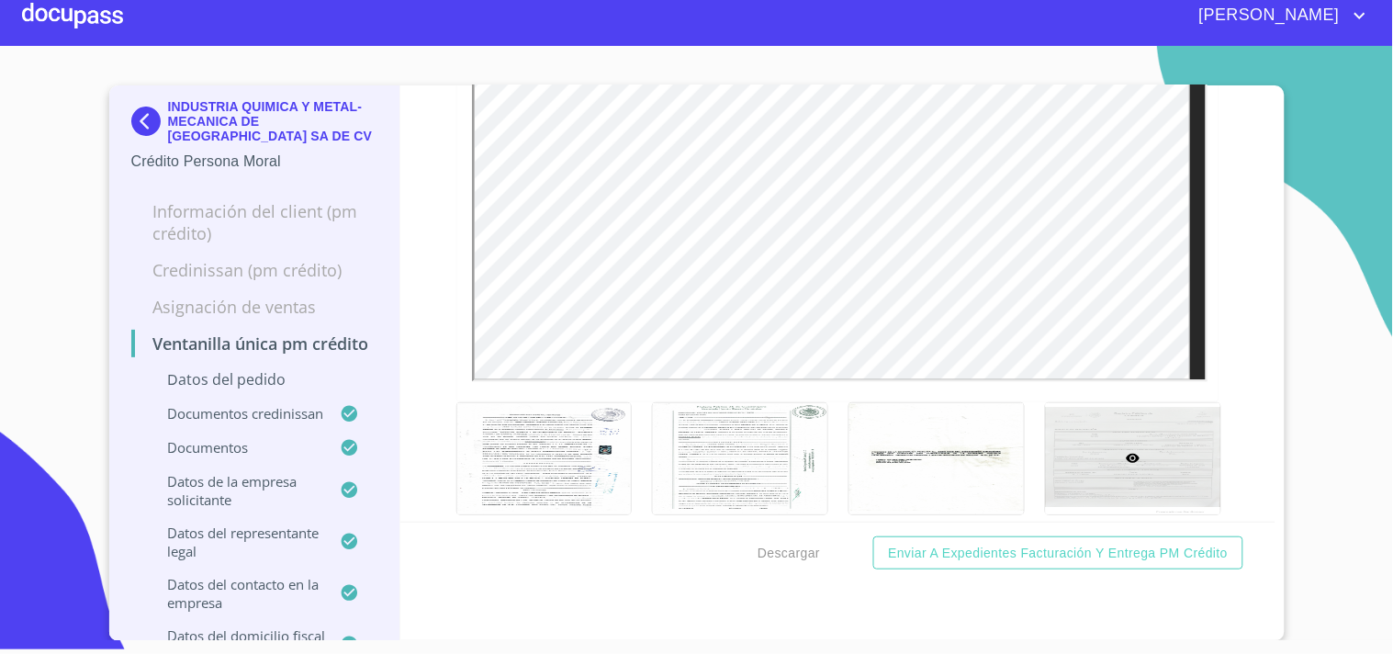
click at [115, 33] on div at bounding box center [72, 15] width 101 height 59
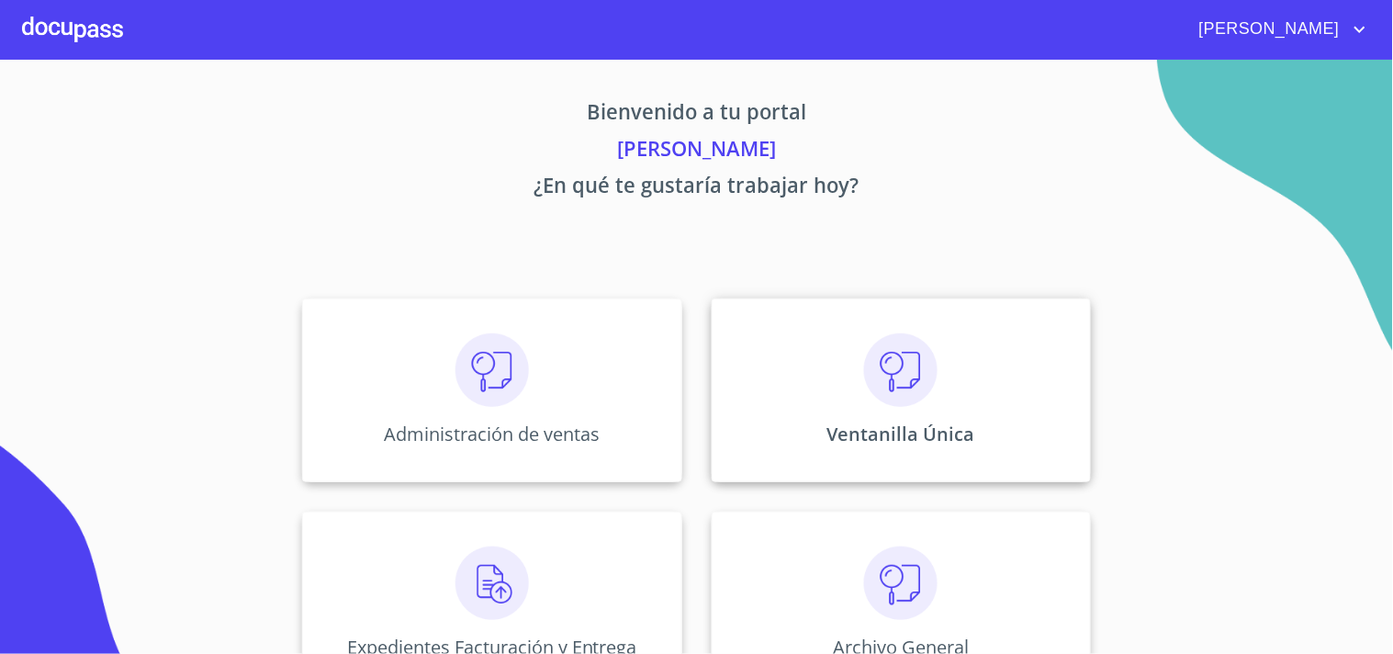
click at [895, 410] on div "Ventanilla Única" at bounding box center [900, 390] width 379 height 184
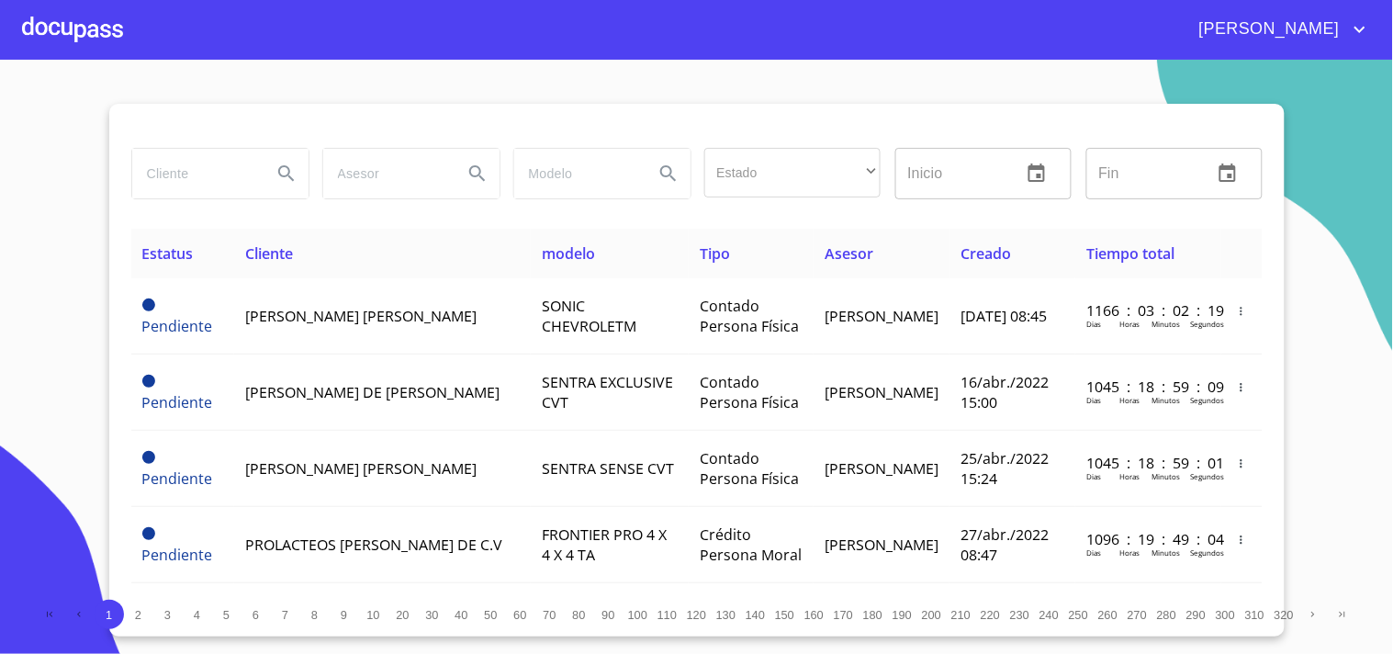
click at [242, 171] on input "search" at bounding box center [194, 174] width 125 height 50
type input "MARIA LOURDES"
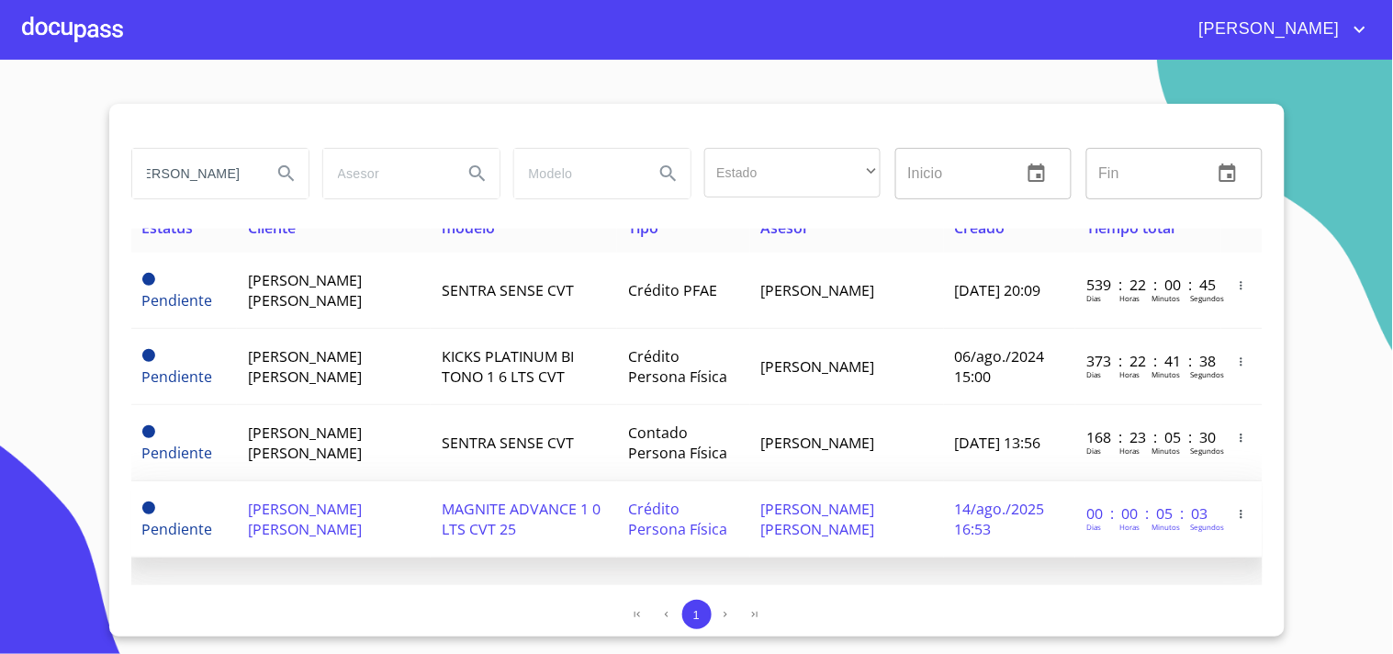
scroll to position [0, 0]
click at [442, 532] on span "MAGNITE ADVANCE 1 0 LTS CVT 25" at bounding box center [521, 518] width 159 height 40
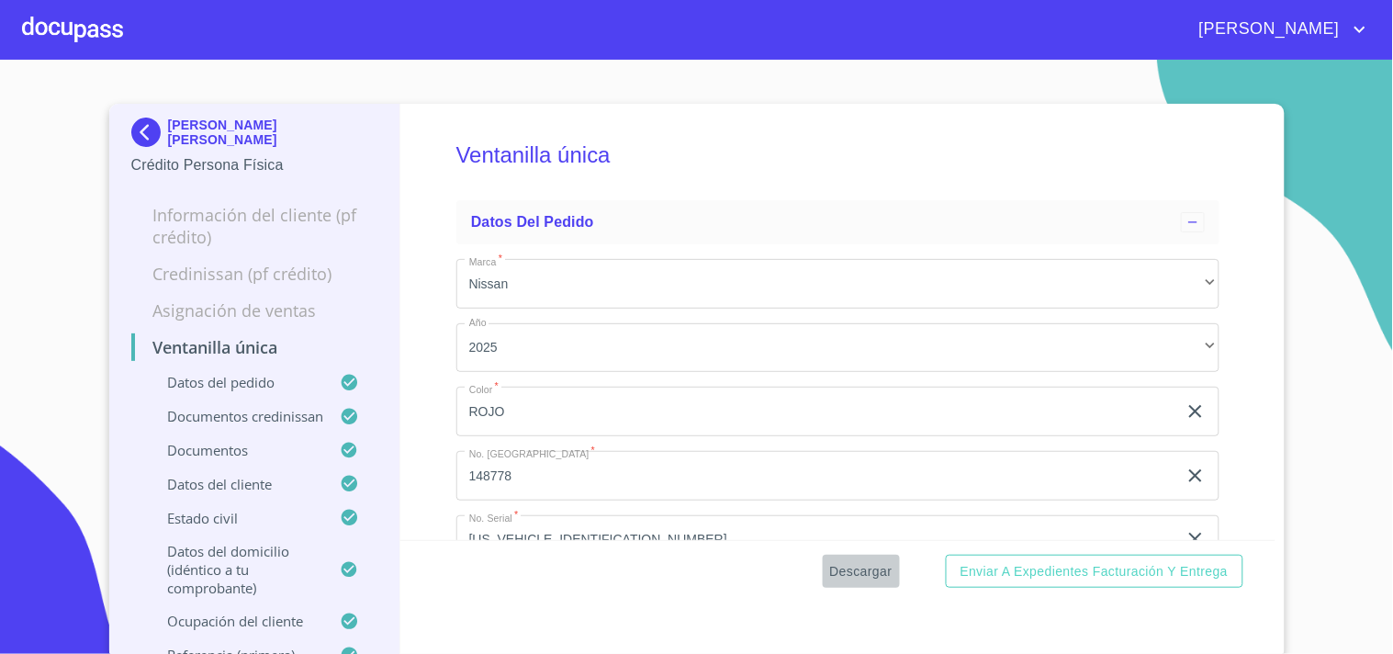
click at [852, 570] on span "Descargar" at bounding box center [861, 571] width 62 height 23
click at [98, 28] on div at bounding box center [72, 29] width 101 height 59
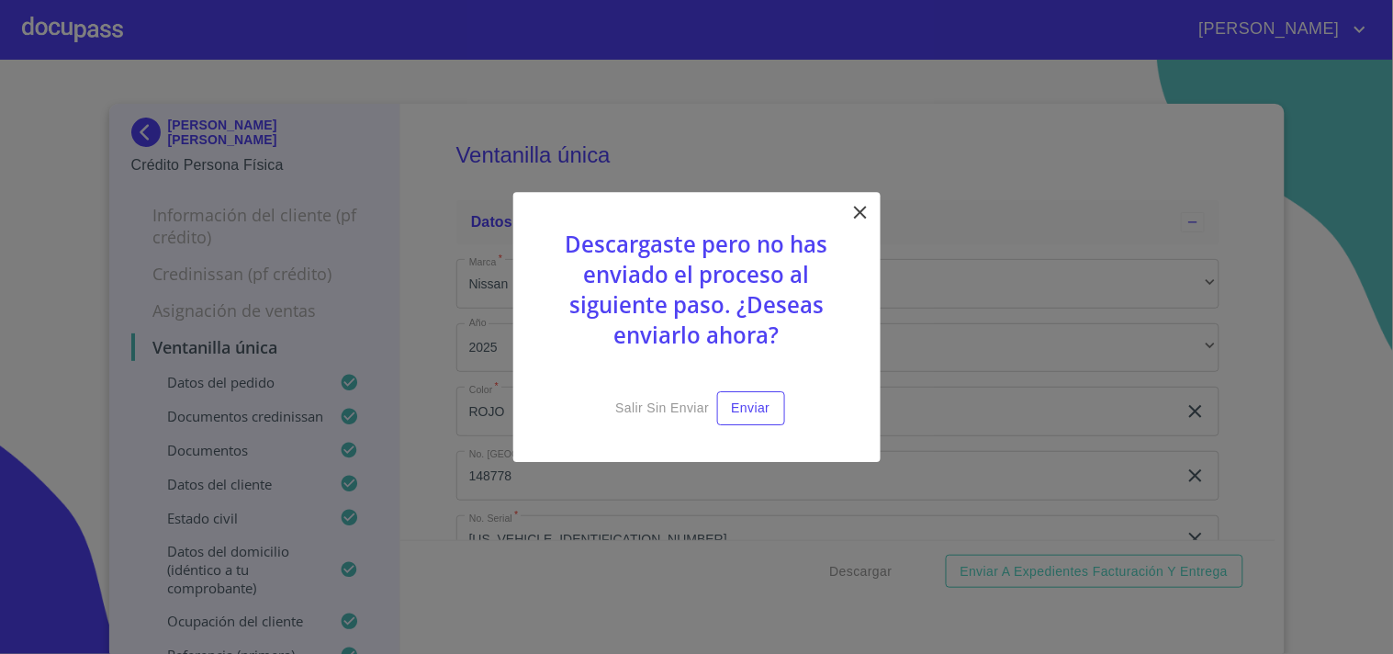
click at [855, 209] on icon at bounding box center [860, 212] width 22 height 22
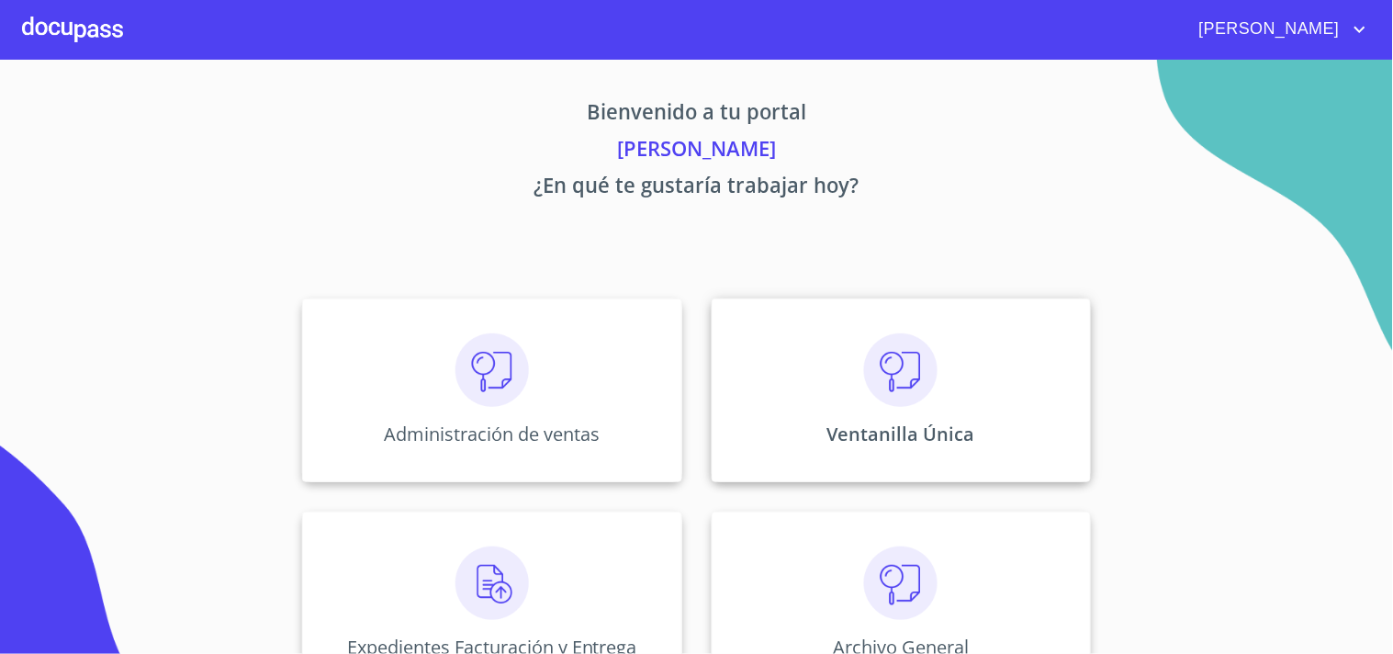
click at [820, 372] on div "Ventanilla Única" at bounding box center [900, 390] width 379 height 184
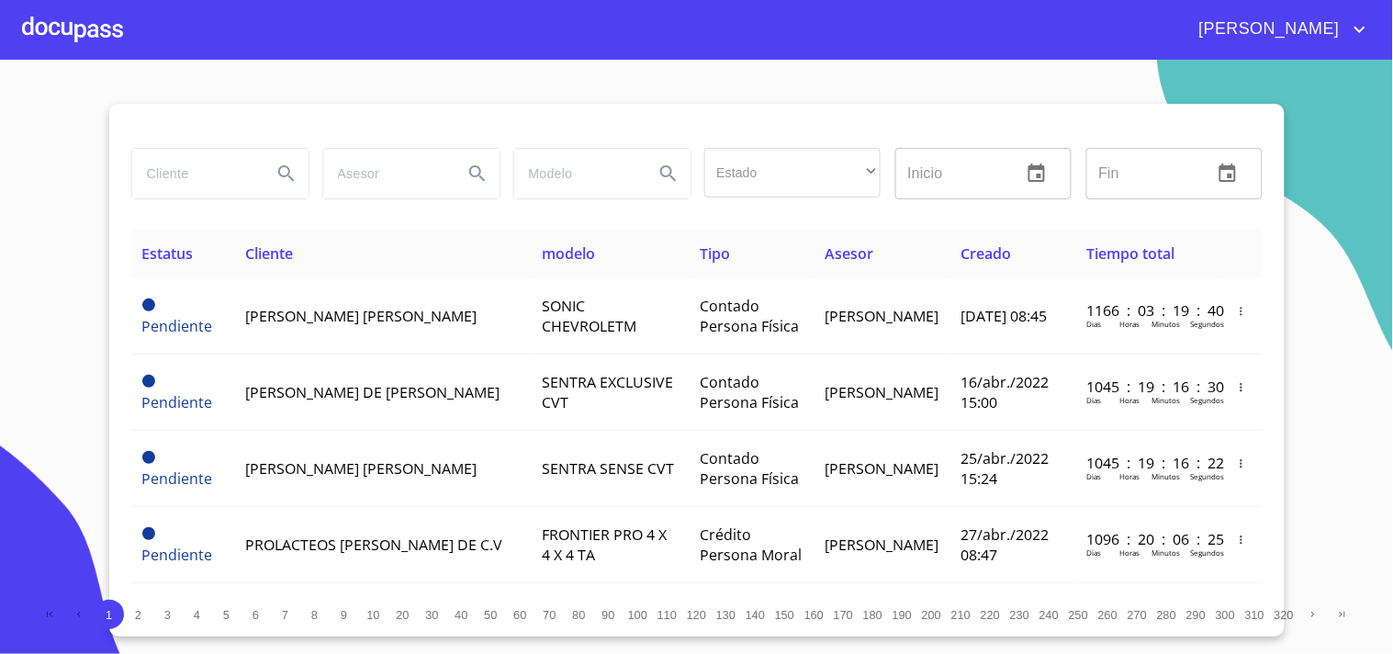
click at [153, 186] on input "search" at bounding box center [194, 174] width 125 height 50
type input "MARIA LOURDES"
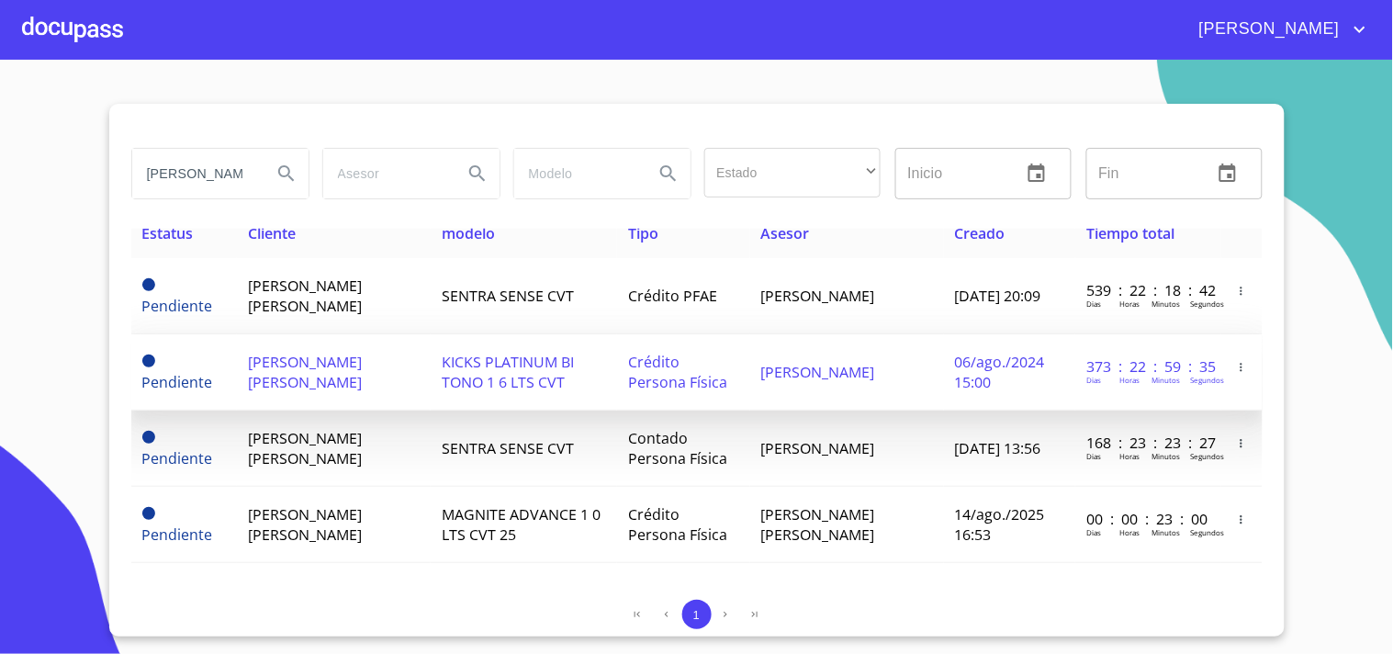
scroll to position [26, 0]
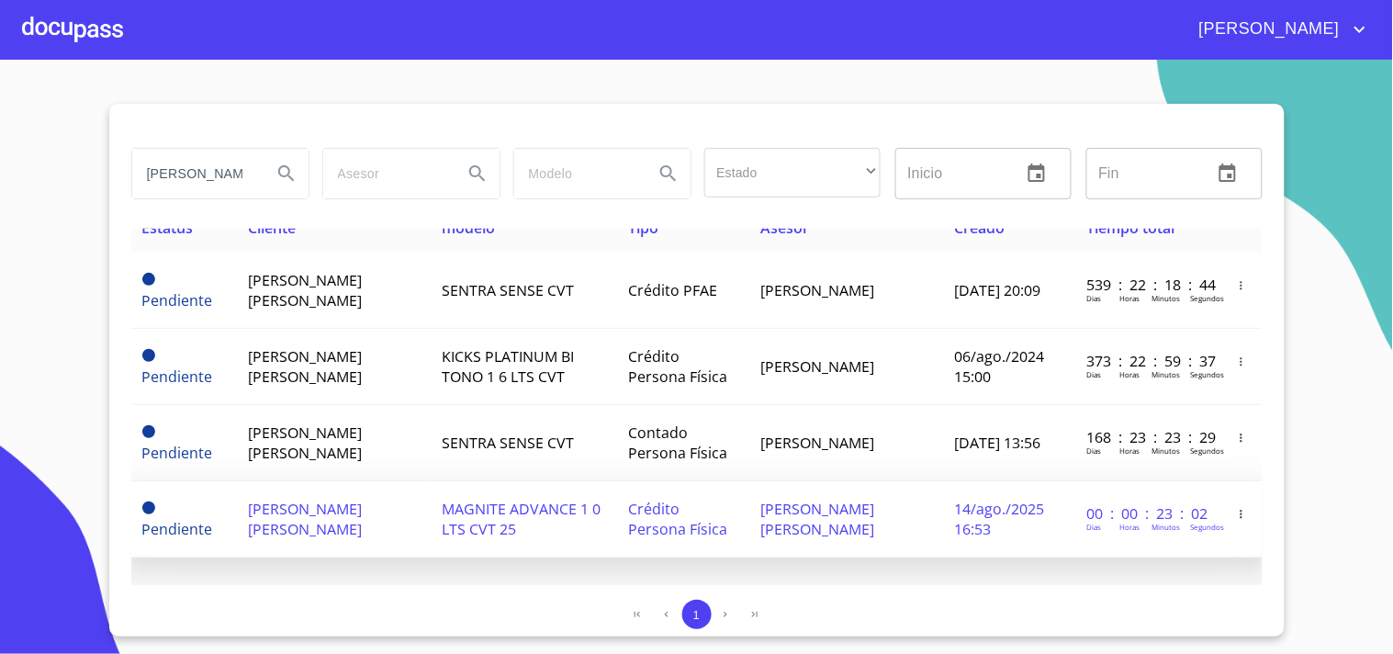
click at [689, 501] on td "Crédito Persona Física" at bounding box center [683, 519] width 132 height 76
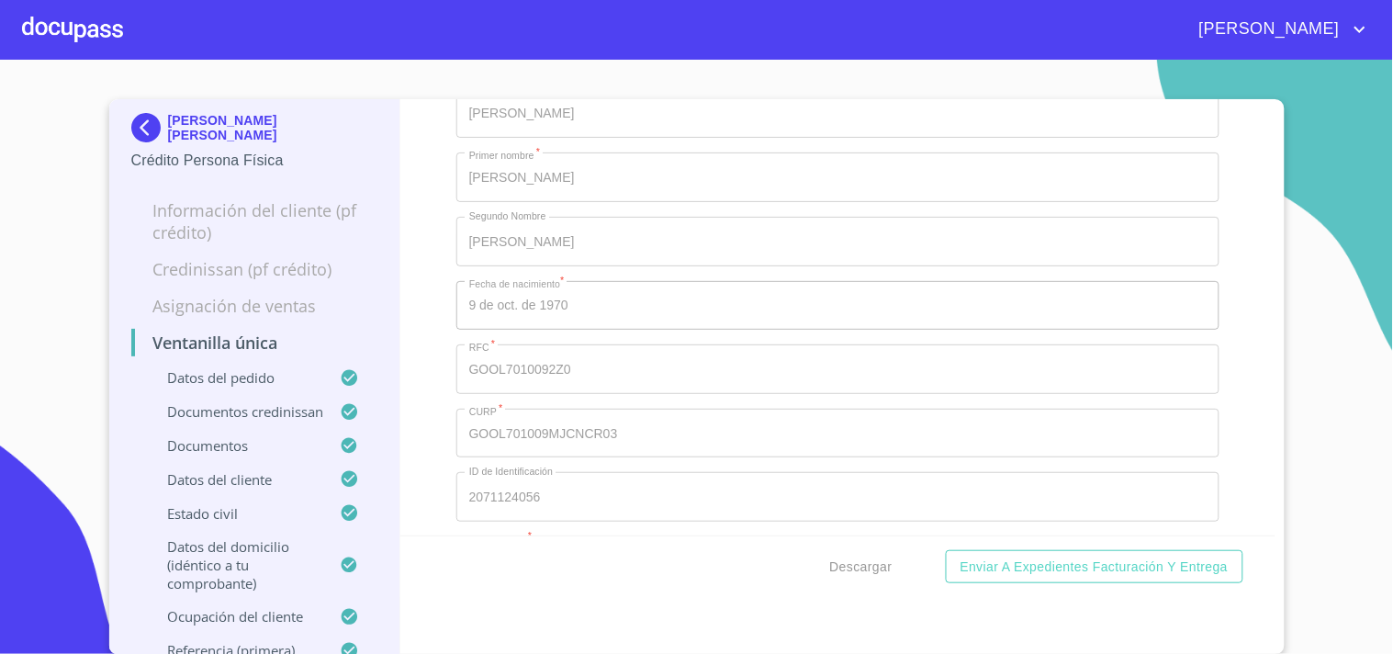
scroll to position [7139, 0]
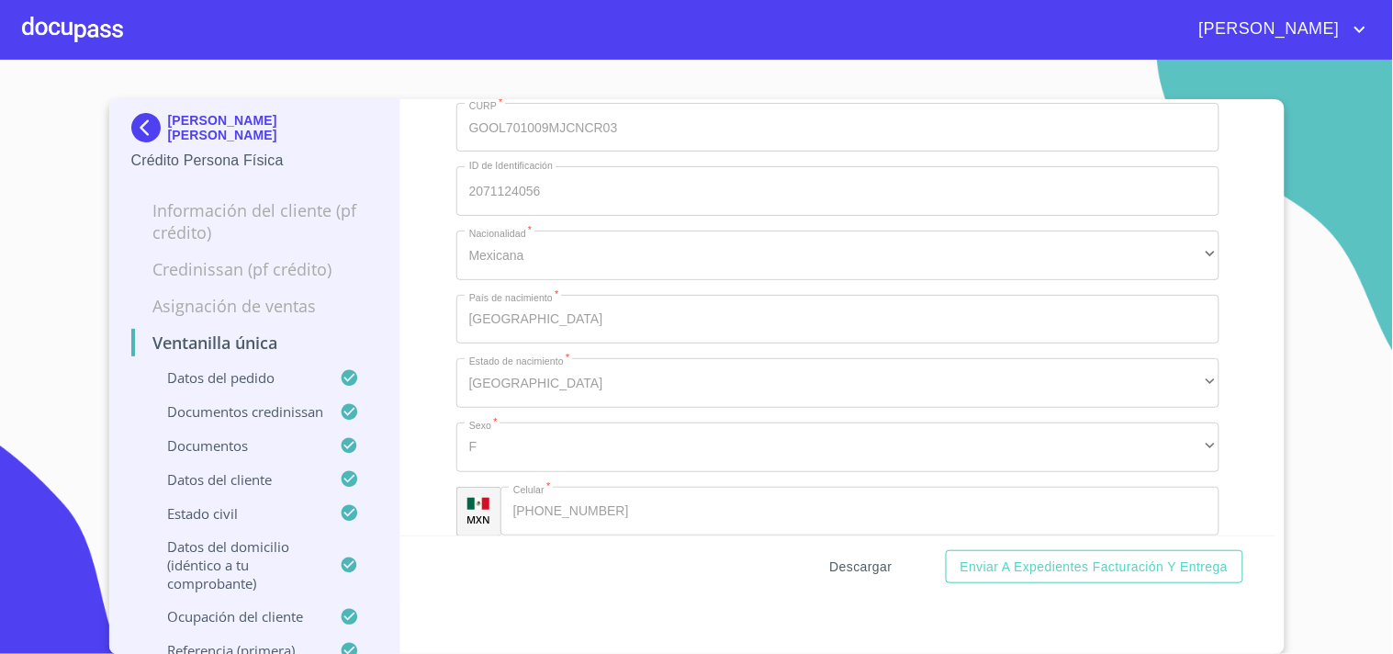
click at [850, 556] on span "Descargar" at bounding box center [861, 566] width 62 height 23
